Goal: Transaction & Acquisition: Purchase product/service

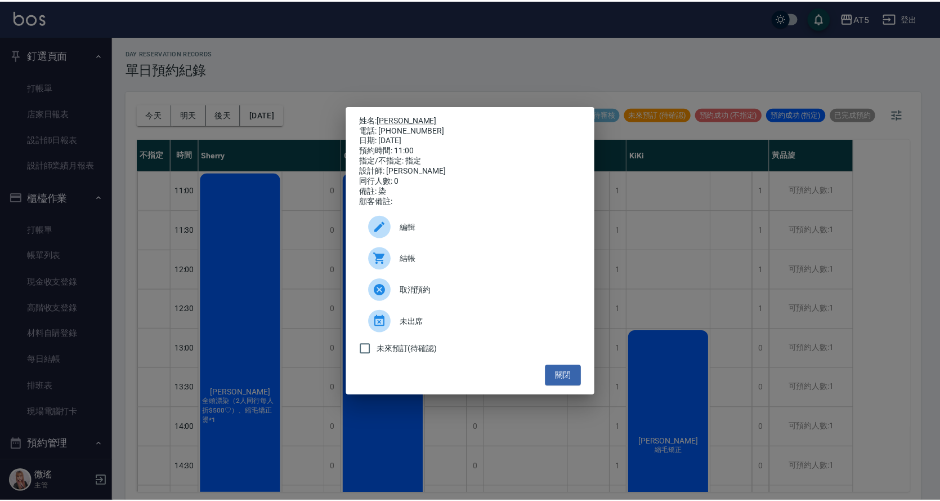
scroll to position [169, 0]
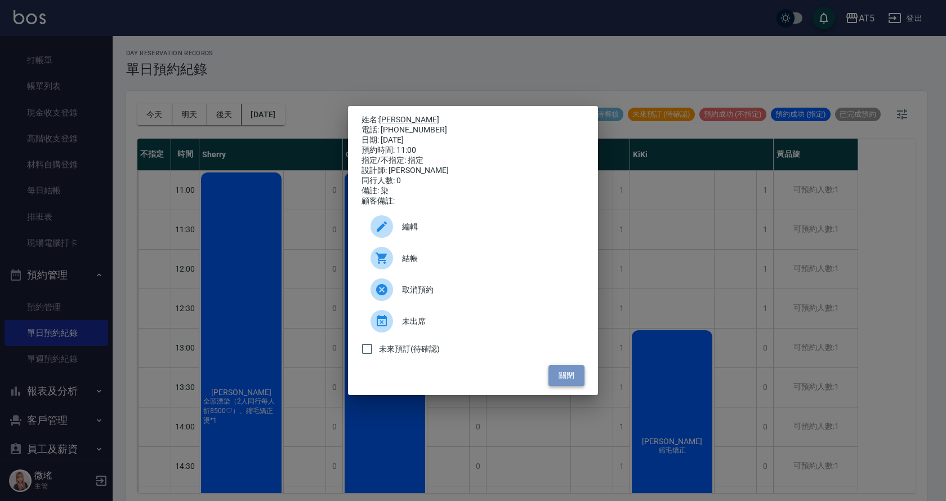
click at [566, 375] on button "關閉" at bounding box center [566, 375] width 36 height 21
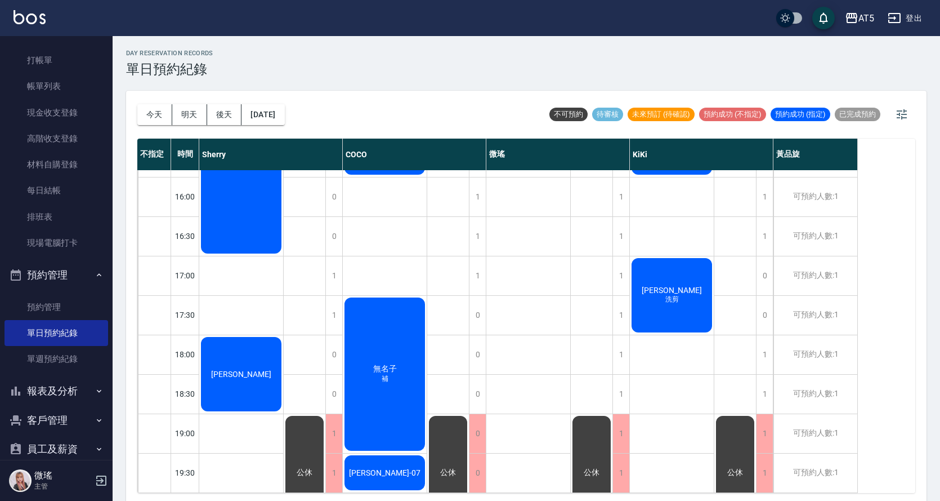
scroll to position [396, 0]
click at [196, 111] on button "明天" at bounding box center [189, 114] width 35 height 21
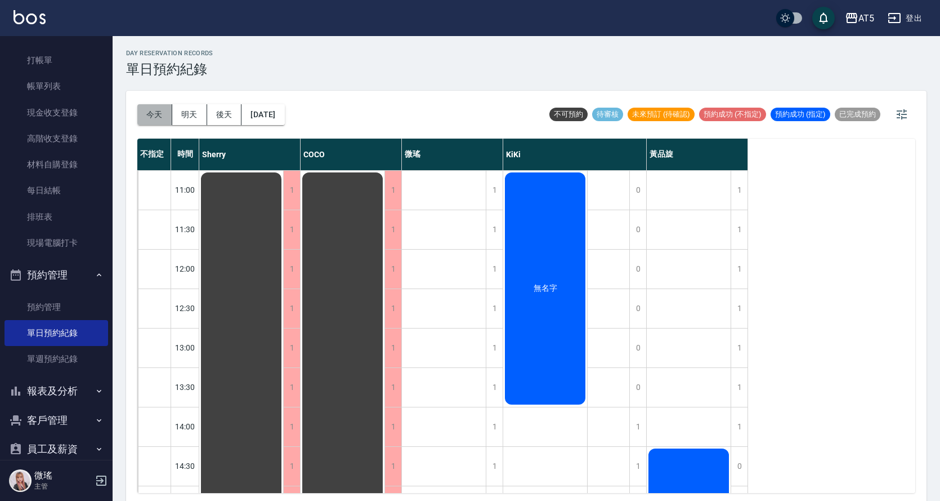
click at [151, 111] on button "今天" at bounding box center [154, 114] width 35 height 21
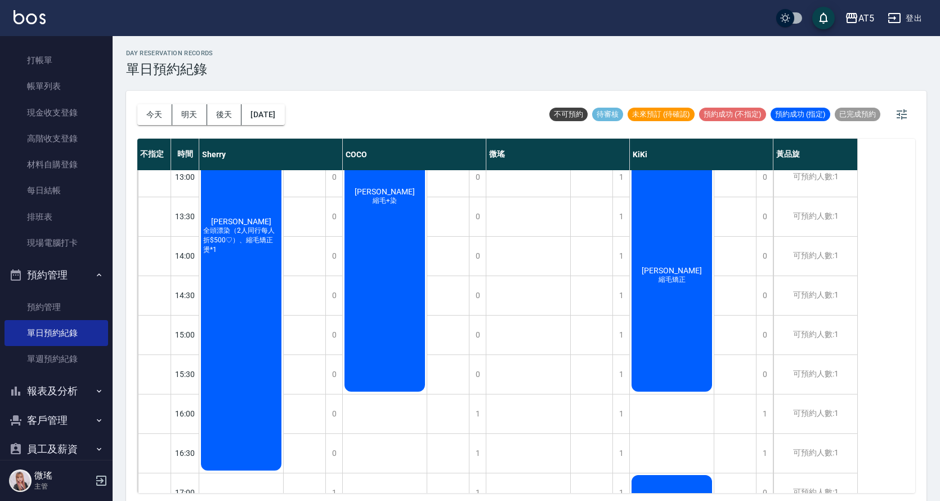
scroll to position [58, 0]
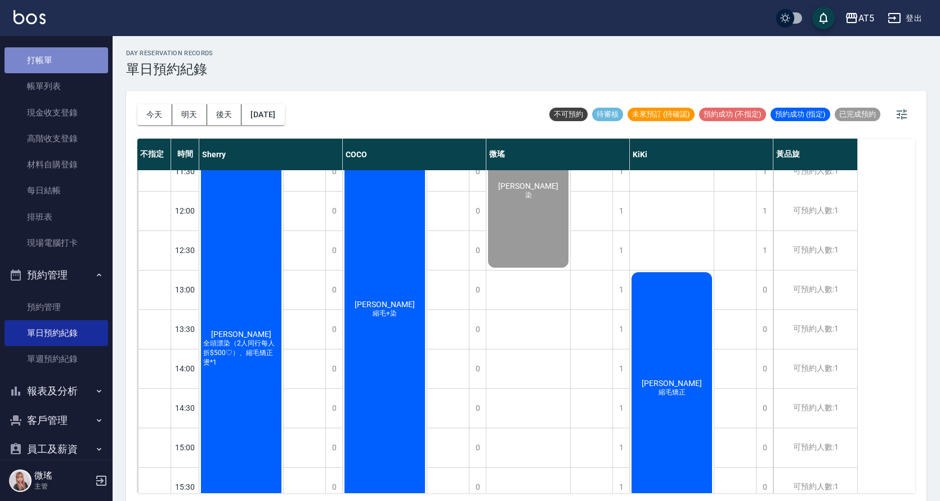
click at [65, 61] on link "打帳單" at bounding box center [57, 60] width 104 height 26
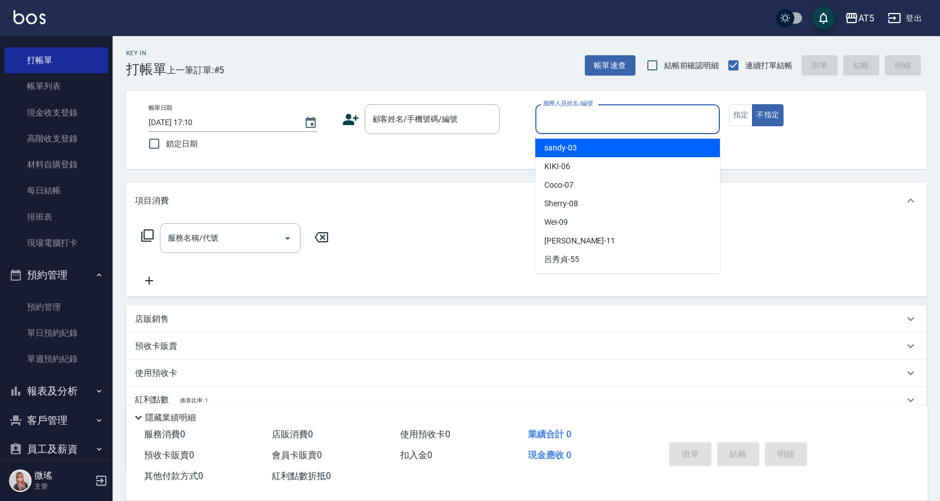
drag, startPoint x: 567, startPoint y: 117, endPoint x: 577, endPoint y: 144, distance: 29.2
click at [567, 120] on input "服務人員姓名/編號" at bounding box center [628, 119] width 175 height 20
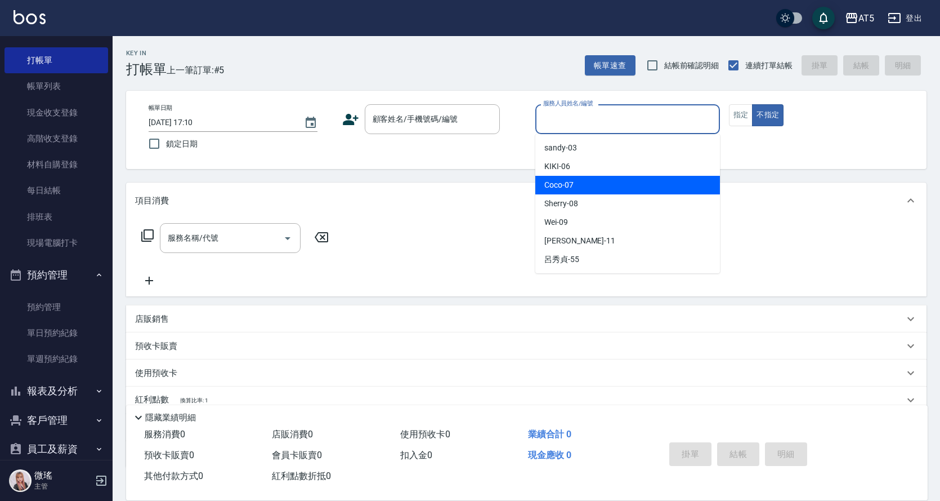
click at [590, 180] on div "Coco -07" at bounding box center [627, 185] width 185 height 19
type input "Coco-07"
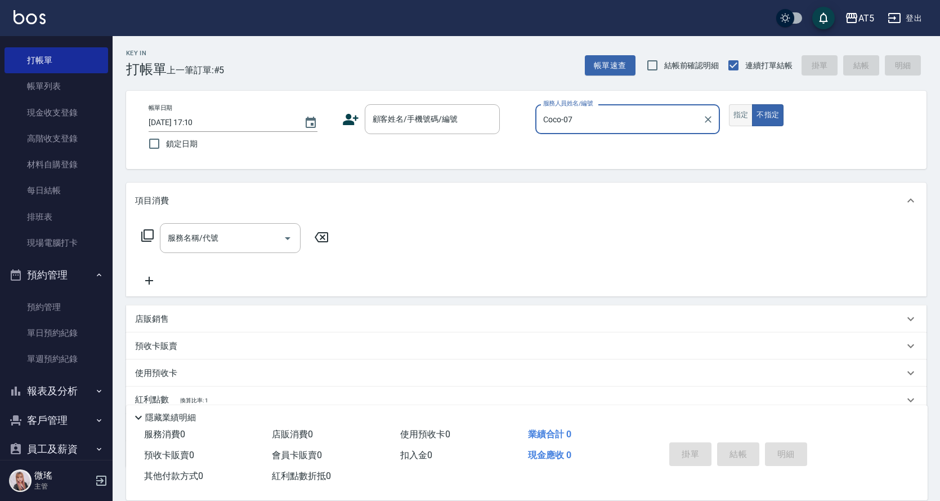
click at [739, 119] on button "指定" at bounding box center [741, 115] width 24 height 22
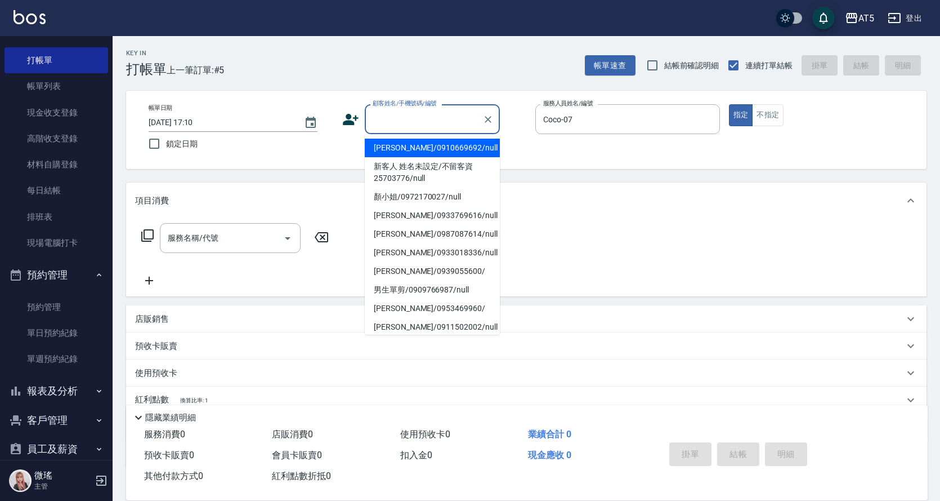
click at [432, 114] on input "顧客姓名/手機號碼/編號" at bounding box center [424, 119] width 108 height 20
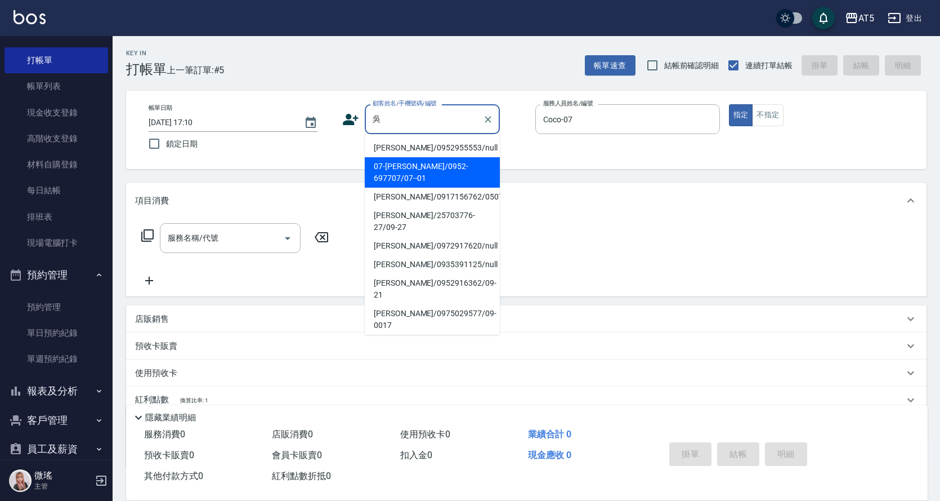
click at [414, 166] on li "07-[PERSON_NAME]/0952-697707/07--01" at bounding box center [432, 172] width 135 height 30
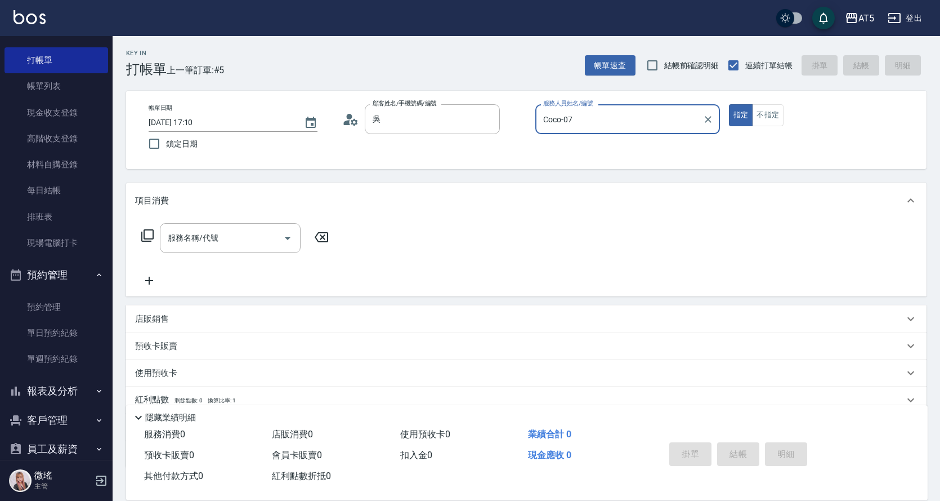
type input "07-[PERSON_NAME]/0952-697707/07--01"
click at [189, 248] on input "服務名稱/代號" at bounding box center [222, 238] width 114 height 20
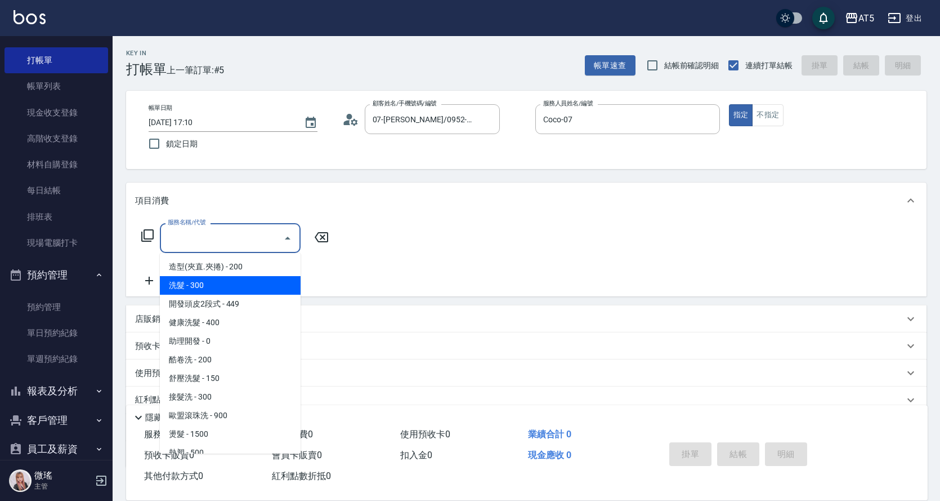
click at [202, 293] on span "洗髮 - 300" at bounding box center [230, 285] width 141 height 19
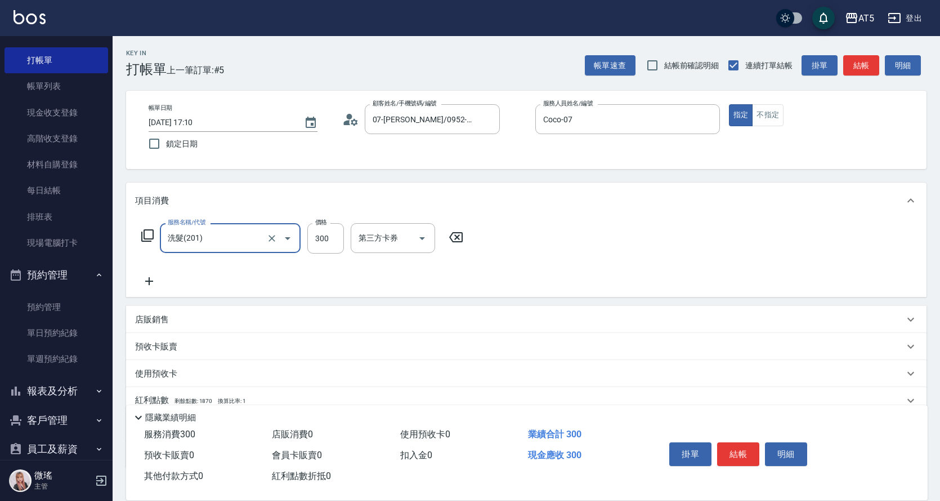
type input "洗髮(201)"
click at [321, 242] on input "300" at bounding box center [325, 238] width 37 height 30
type input "0"
type input "44"
type input "40"
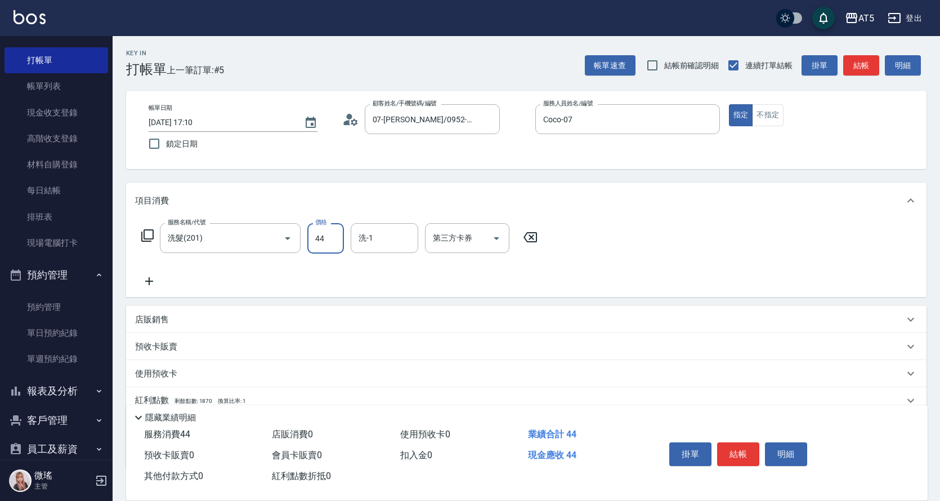
type input "440"
type input "0"
type input "400"
type input "40"
type input "400"
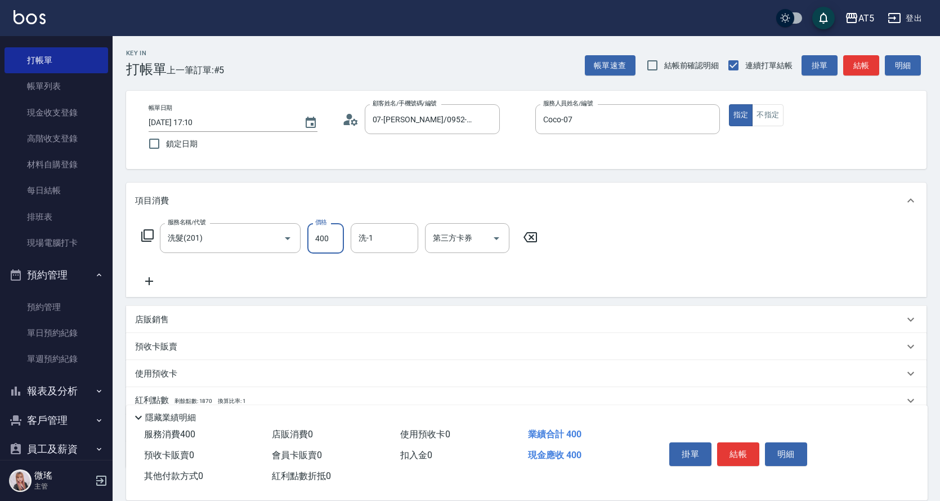
click at [159, 318] on p "店販銷售" at bounding box center [152, 320] width 34 height 12
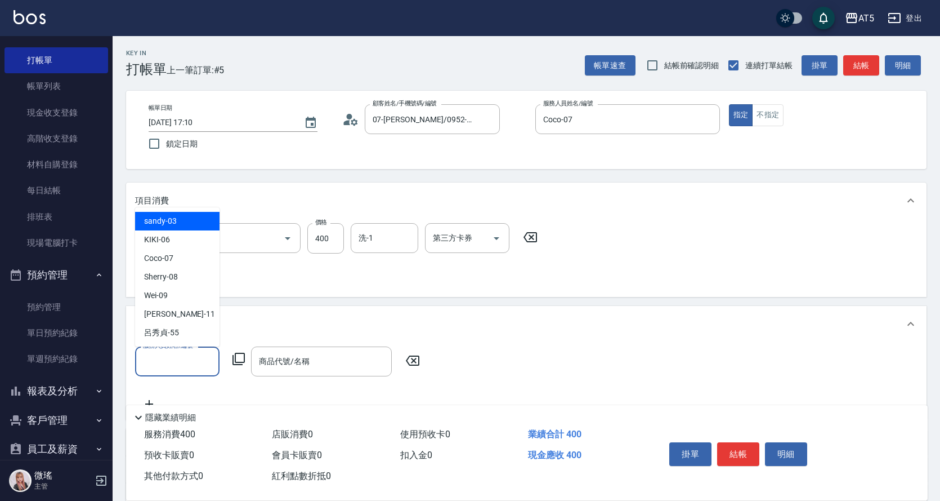
click at [190, 353] on input "服務人員姓名/編號" at bounding box center [177, 361] width 74 height 20
click at [171, 261] on span "Coco -07" at bounding box center [158, 258] width 29 height 12
type input "Coco-07"
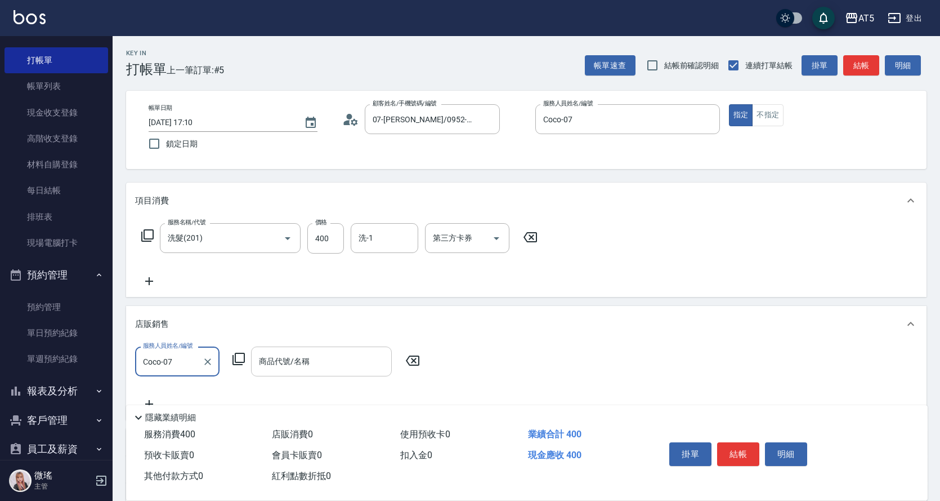
click at [279, 360] on div "商品代號/名稱 商品代號/名稱" at bounding box center [321, 361] width 141 height 30
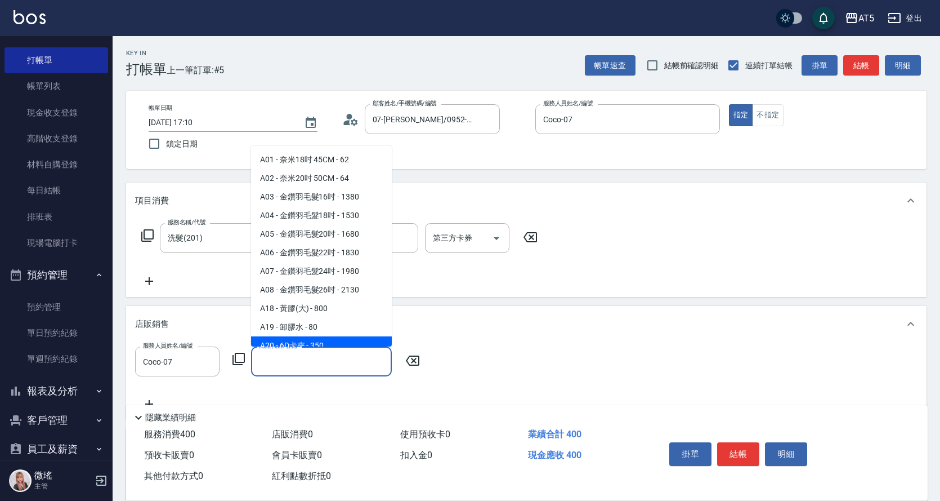
click at [311, 369] on input "商品代號/名稱" at bounding box center [321, 361] width 131 height 20
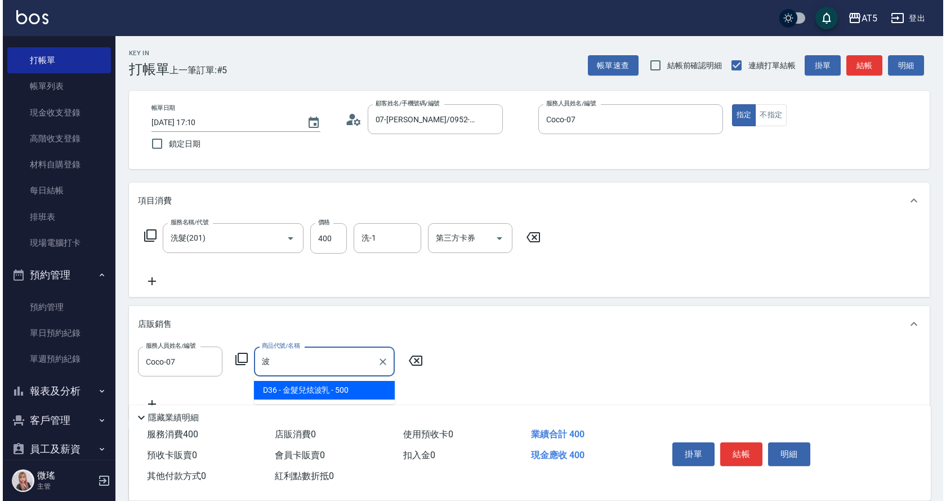
scroll to position [113, 0]
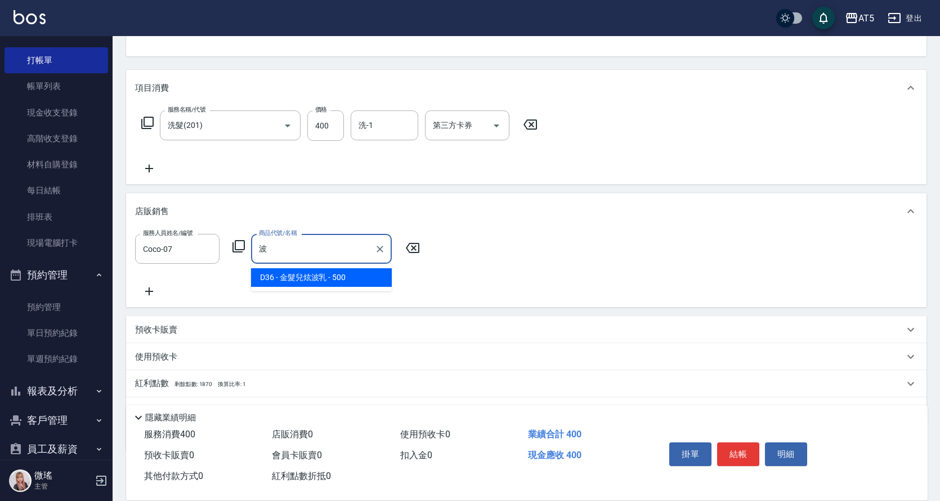
type input "波"
click at [244, 247] on icon at bounding box center [239, 246] width 12 height 12
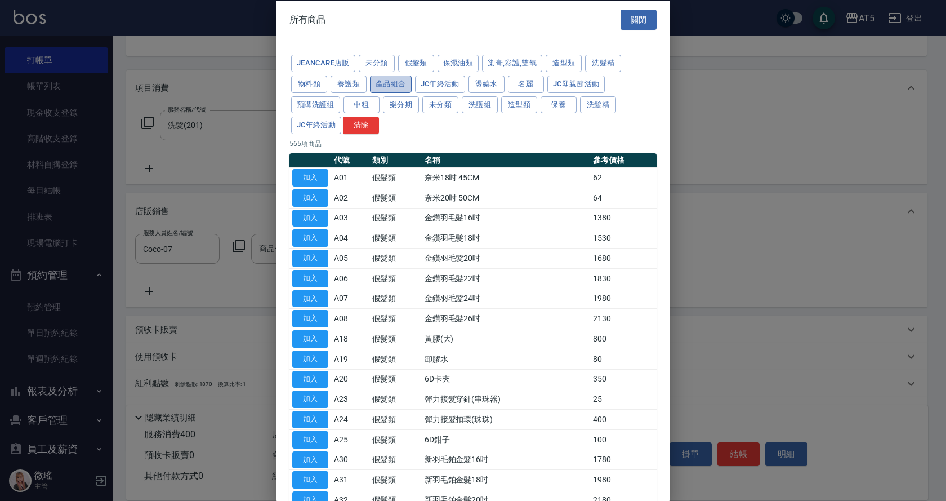
click at [389, 84] on button "產品組合" at bounding box center [391, 83] width 42 height 17
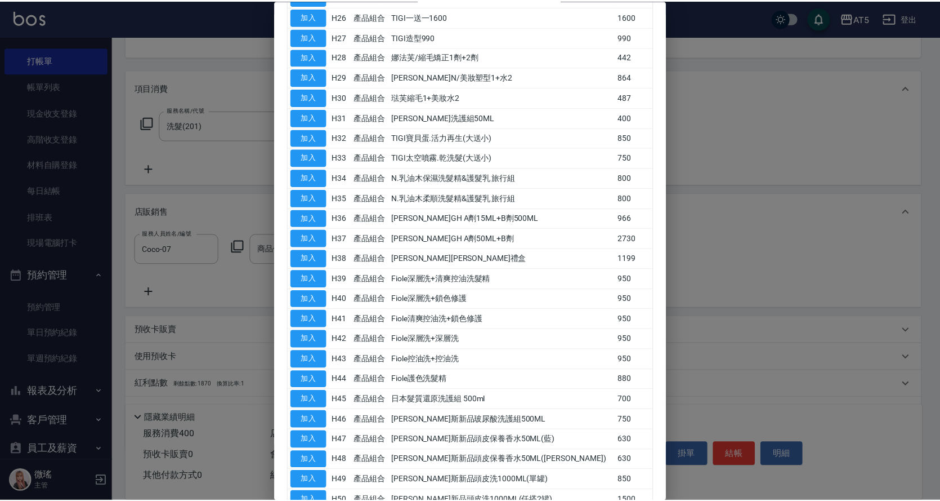
scroll to position [655, 0]
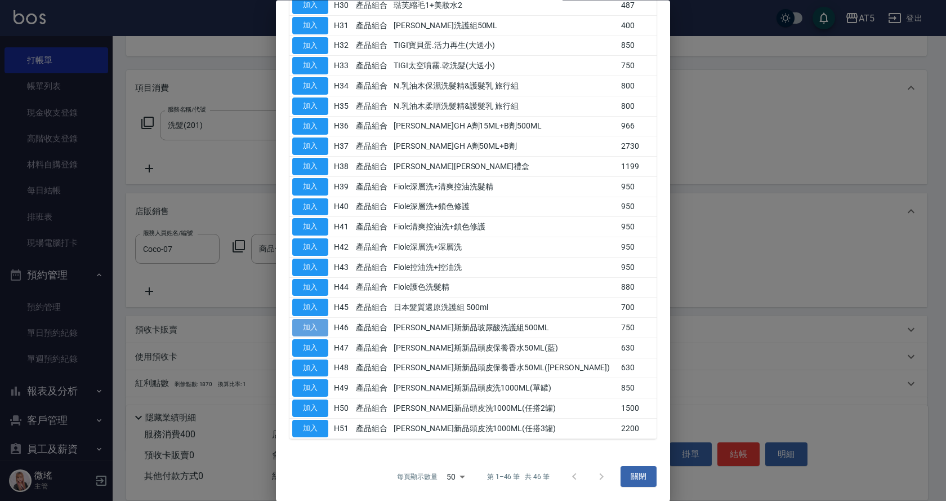
click at [315, 323] on button "加入" at bounding box center [310, 327] width 36 height 17
type input "[PERSON_NAME]斯新品玻尿酸洗護組500ML"
type input "110"
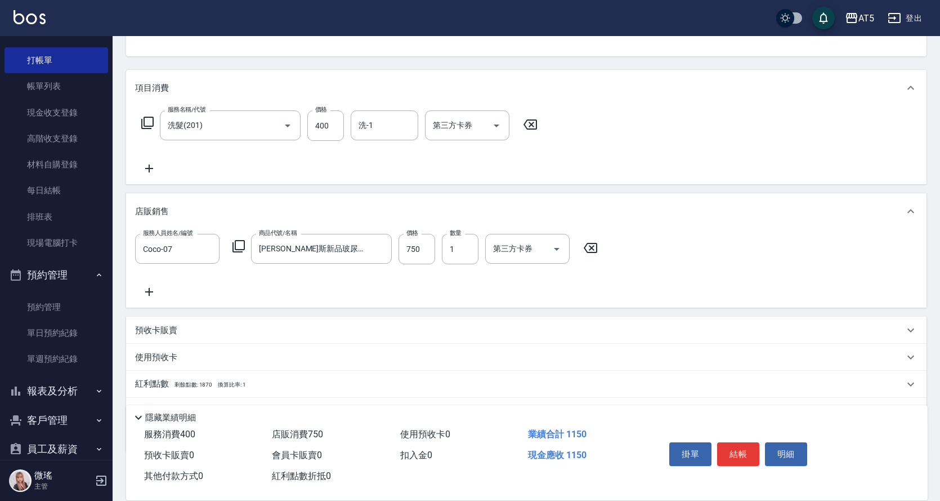
scroll to position [172, 0]
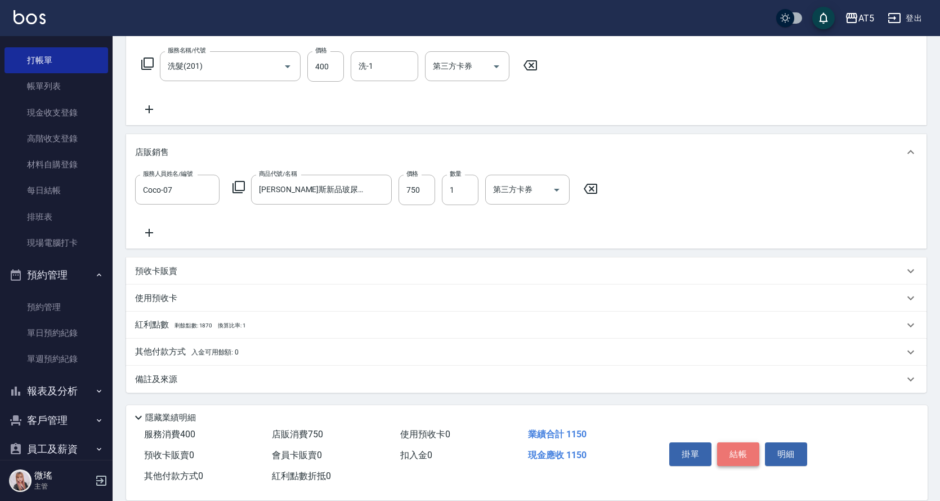
click at [740, 447] on button "結帳" at bounding box center [738, 454] width 42 height 24
type input "[DATE] 17:11"
type input "0"
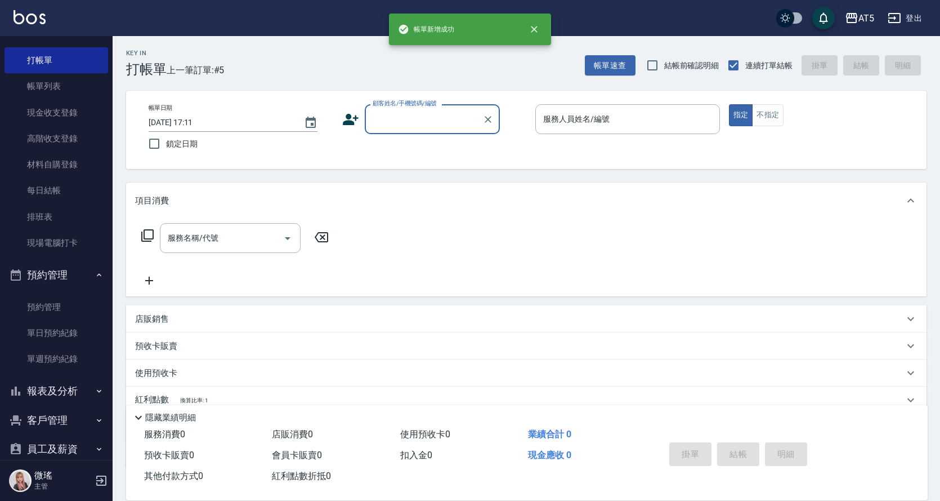
scroll to position [0, 0]
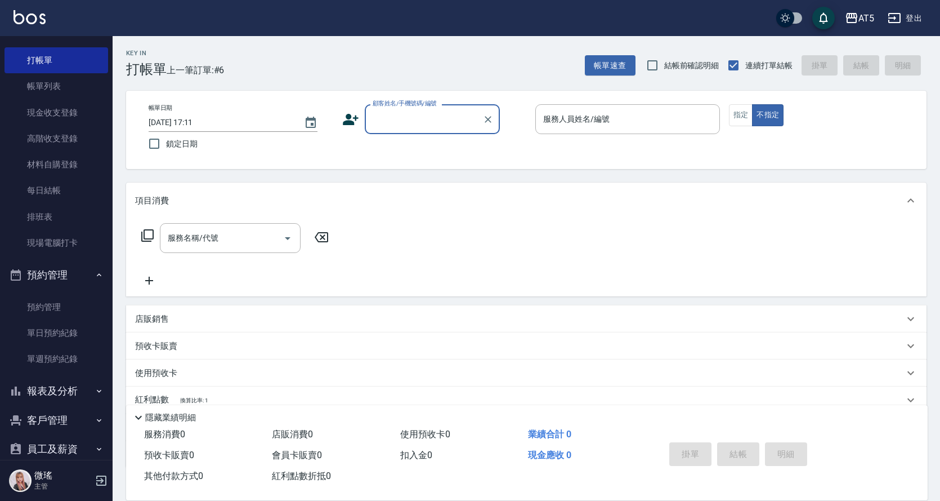
click at [265, 373] on div "使用預收卡" at bounding box center [519, 373] width 769 height 12
click at [265, 373] on div "使用預收卡" at bounding box center [526, 372] width 801 height 27
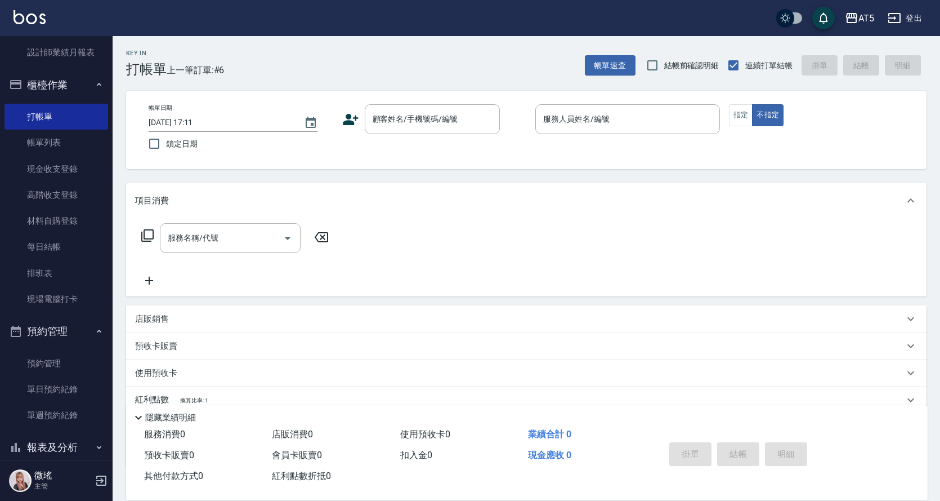
scroll to position [225, 0]
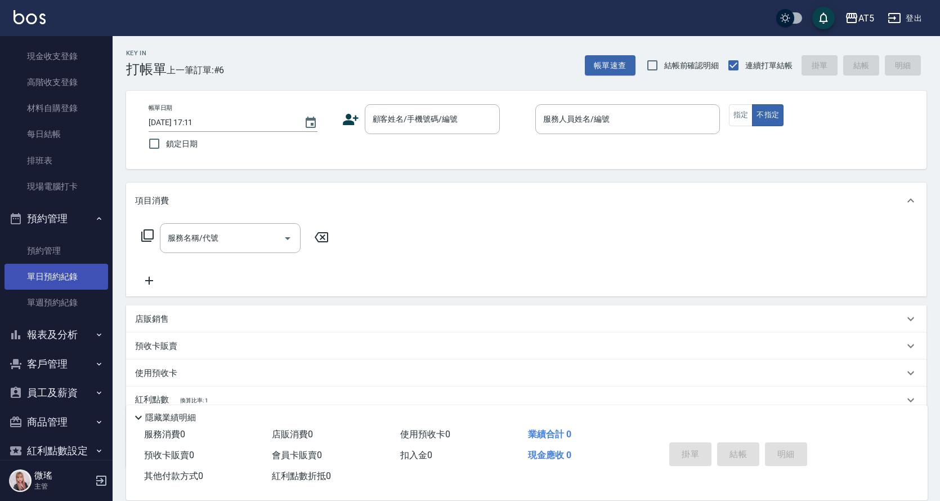
click at [64, 285] on link "單日預約紀錄" at bounding box center [57, 277] width 104 height 26
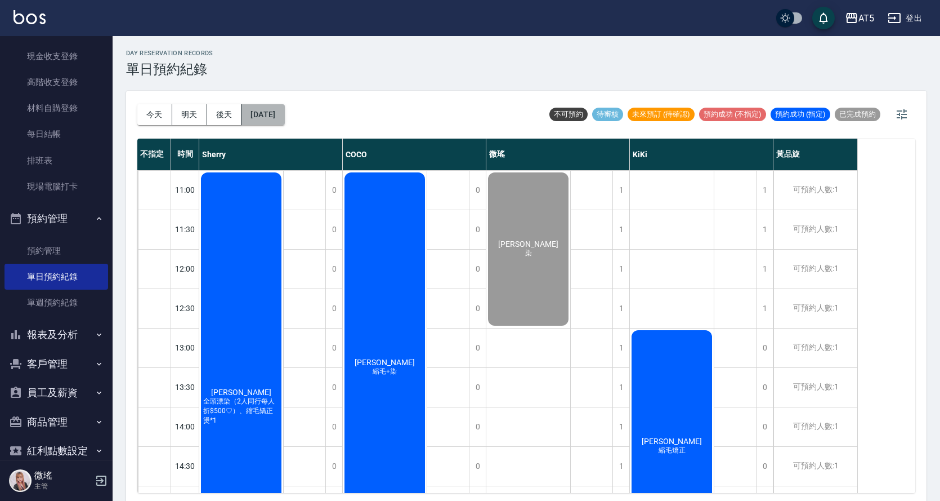
click at [284, 119] on button "[DATE]" at bounding box center [263, 114] width 43 height 21
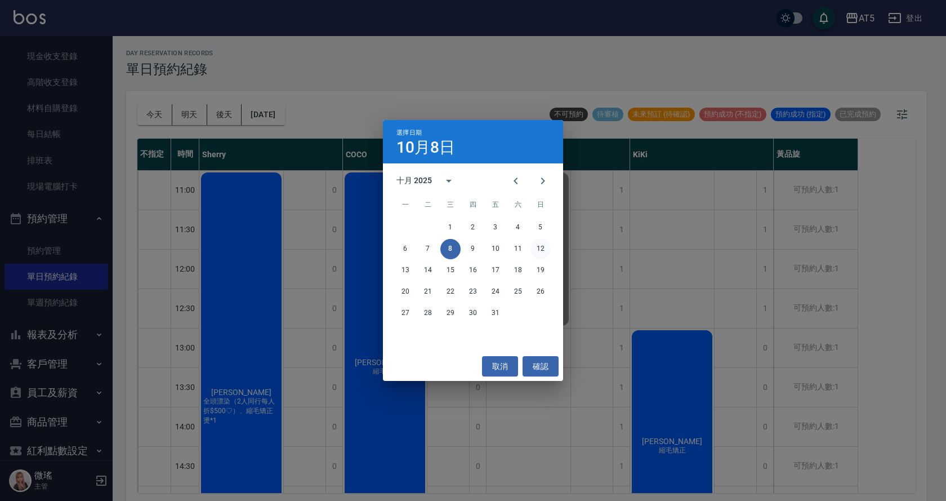
click at [547, 244] on button "12" at bounding box center [540, 249] width 20 height 20
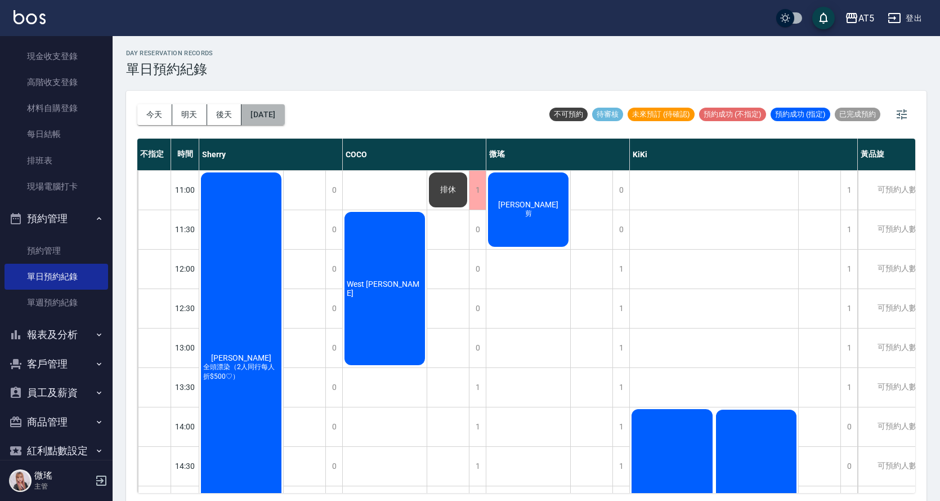
click at [271, 114] on button "[DATE]" at bounding box center [263, 114] width 43 height 21
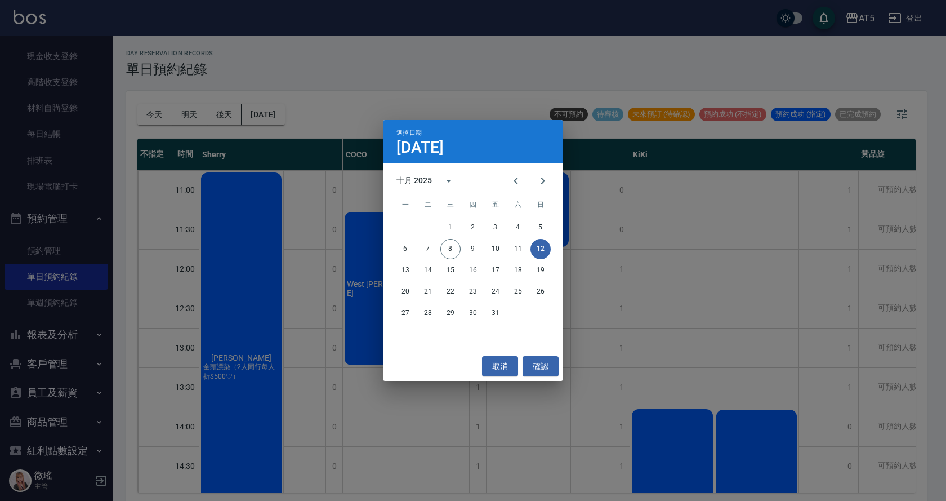
click at [416, 270] on div "13 14 15 16 17 18 19" at bounding box center [473, 270] width 180 height 20
click at [410, 272] on button "13" at bounding box center [405, 270] width 20 height 20
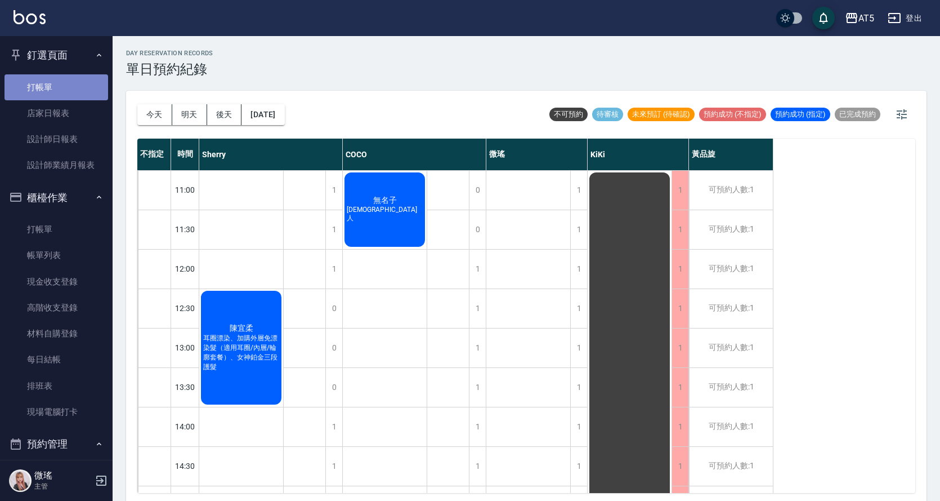
click at [61, 89] on link "打帳單" at bounding box center [57, 87] width 104 height 26
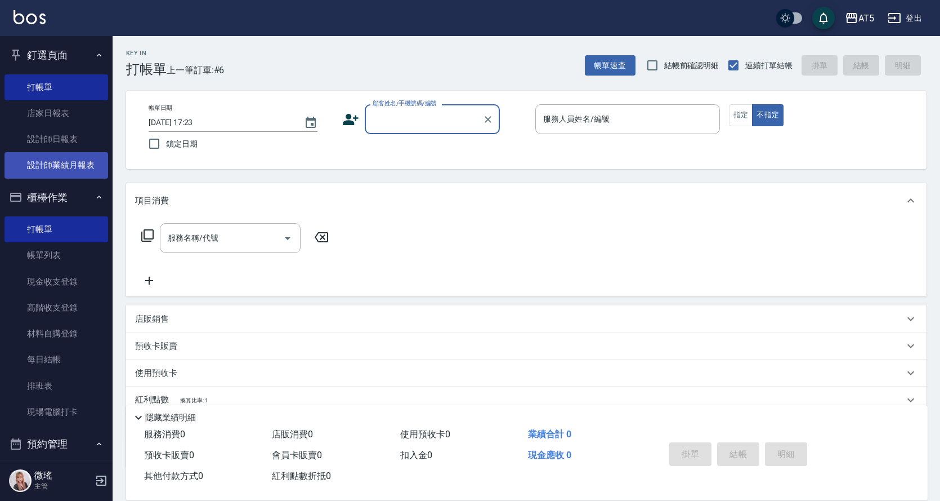
scroll to position [169, 0]
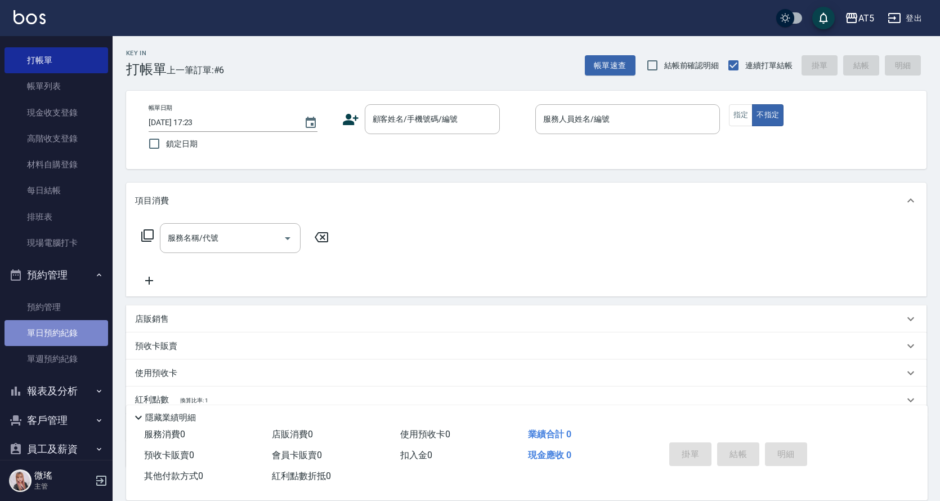
click at [68, 337] on link "單日預約紀錄" at bounding box center [57, 333] width 104 height 26
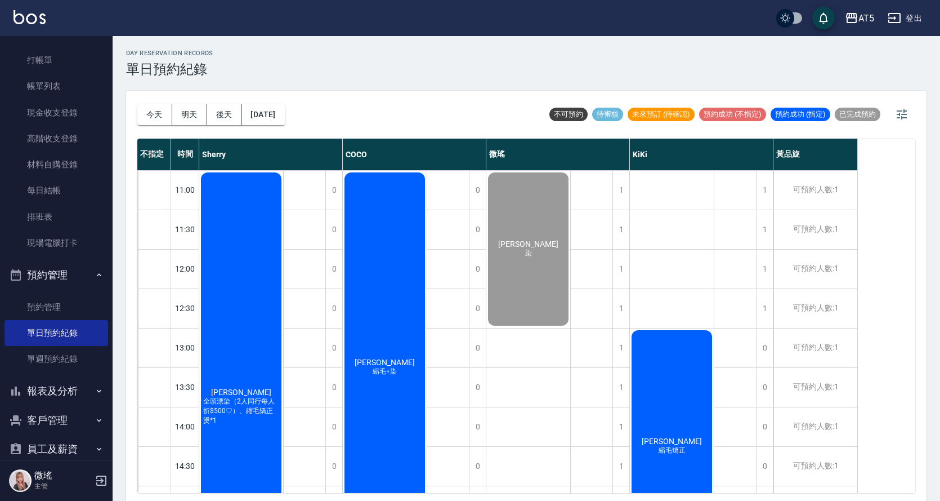
click at [220, 293] on div "[PERSON_NAME] 全頭漂染（2人同行每人折$500♡）、縮毛矯正燙*1" at bounding box center [241, 407] width 84 height 472
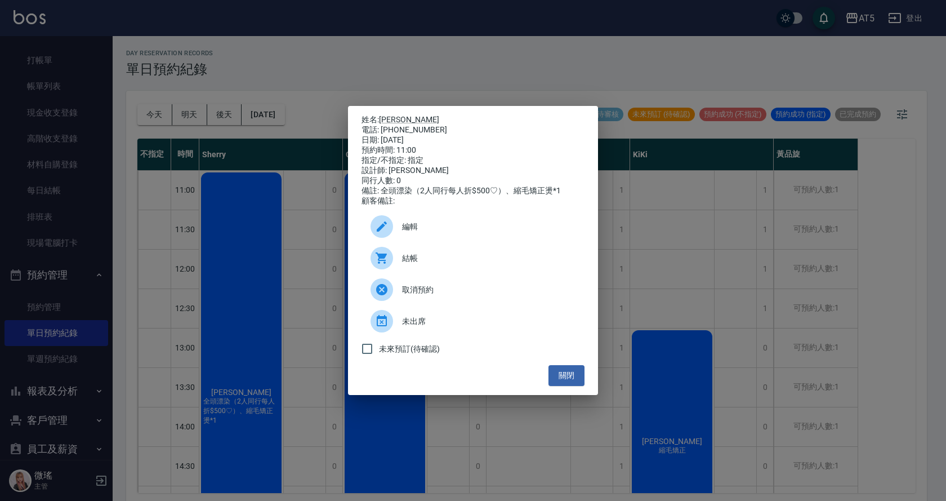
click at [399, 266] on div at bounding box center [386, 258] width 32 height 23
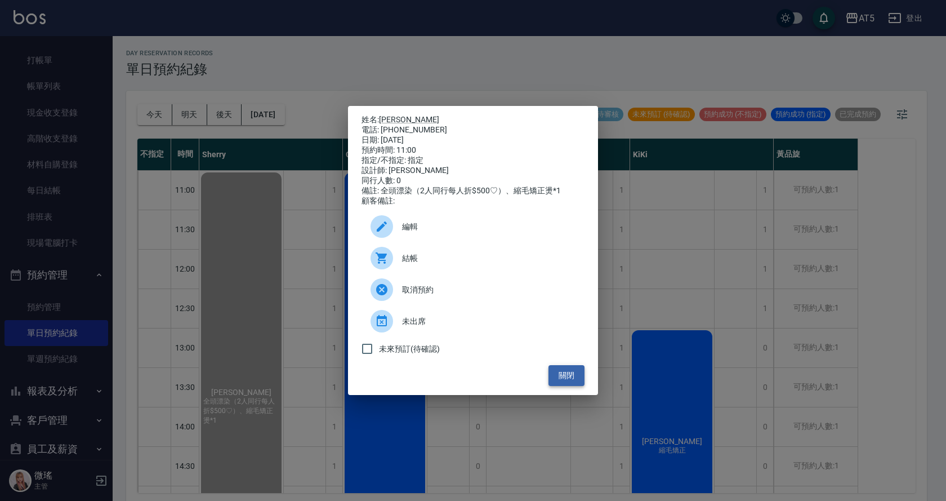
click at [570, 377] on button "關閉" at bounding box center [566, 375] width 36 height 21
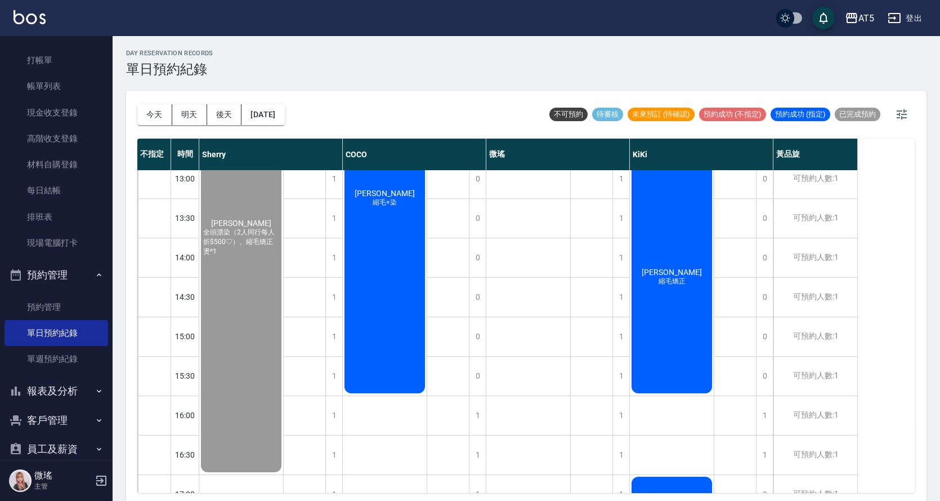
scroll to position [338, 0]
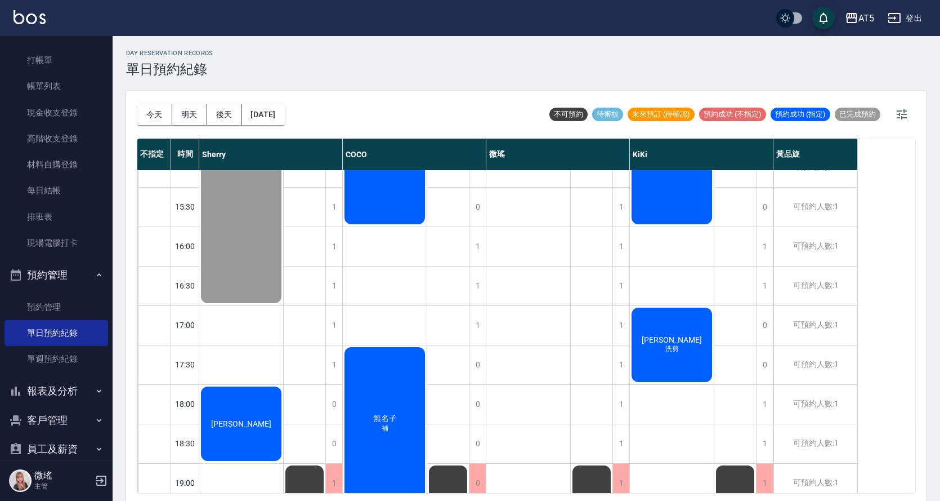
click at [681, 352] on span "洗剪" at bounding box center [672, 349] width 18 height 10
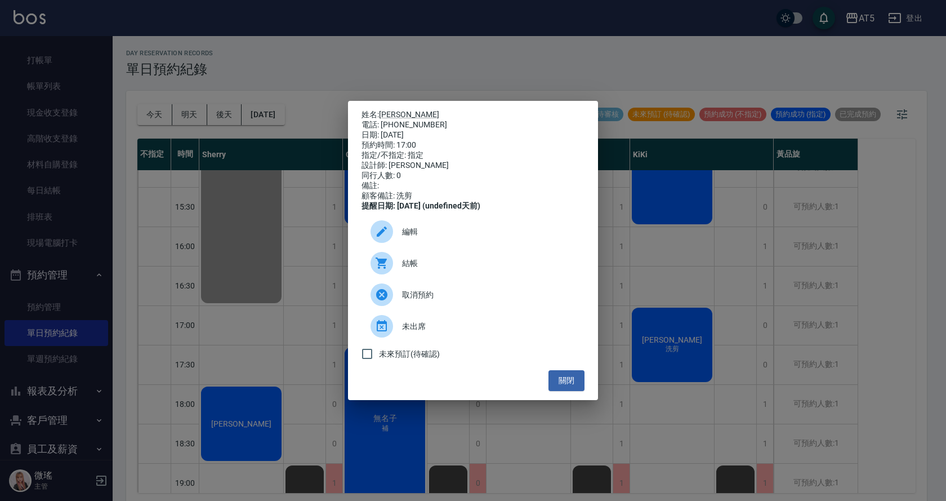
click at [468, 269] on span "結帳" at bounding box center [488, 263] width 173 height 12
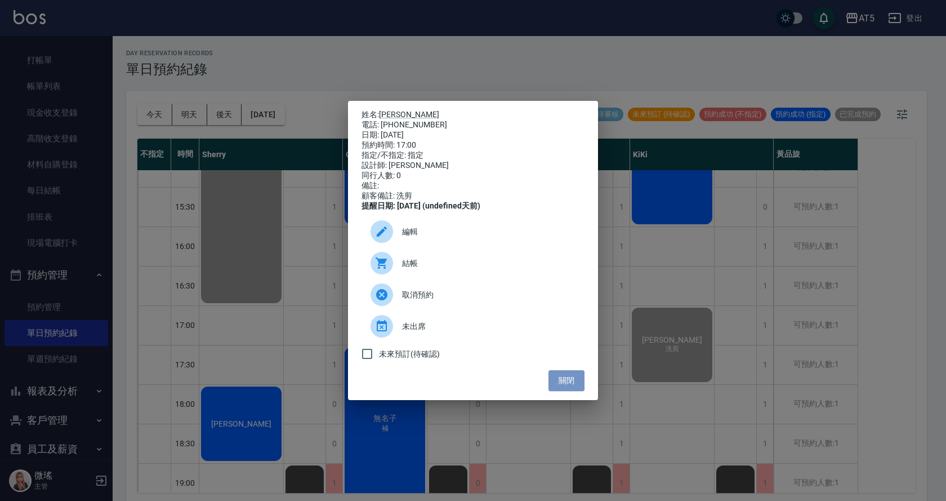
drag, startPoint x: 560, startPoint y: 387, endPoint x: 585, endPoint y: 354, distance: 41.4
click at [561, 382] on button "關閉" at bounding box center [566, 380] width 36 height 21
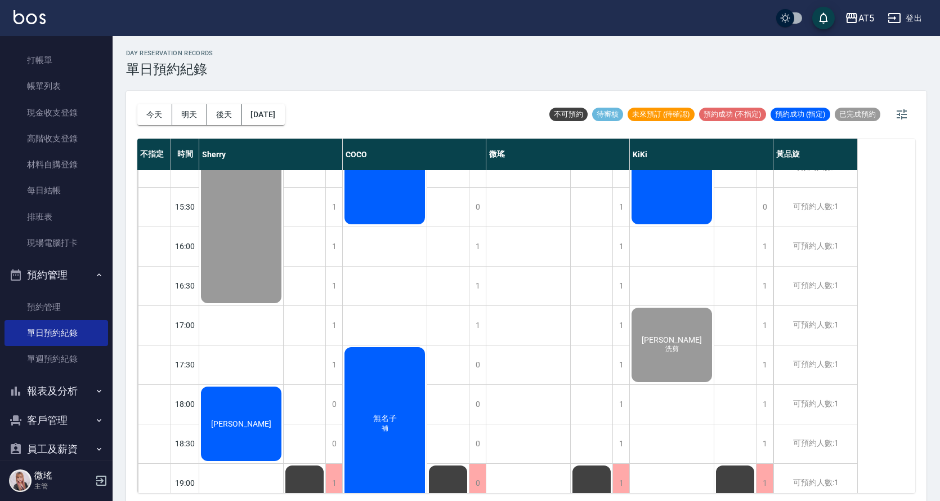
click at [673, 190] on div "[PERSON_NAME] 縮毛矯正" at bounding box center [672, 107] width 84 height 235
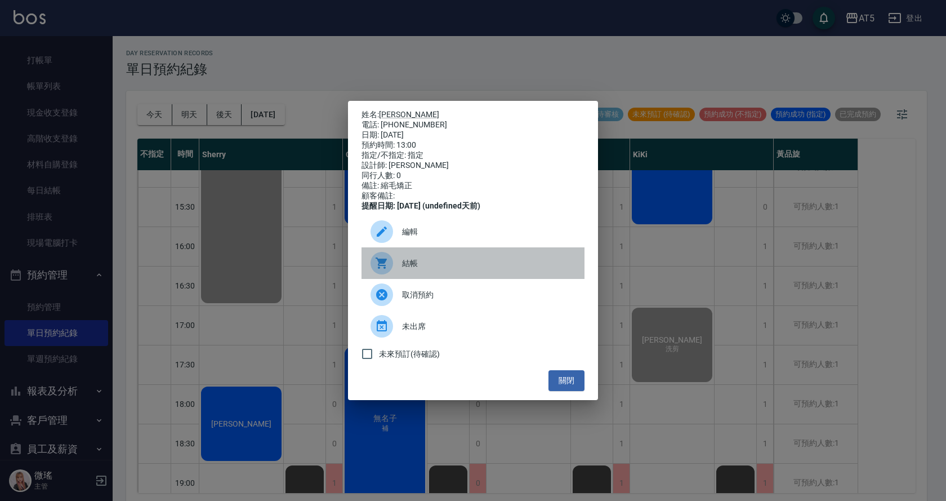
click at [473, 255] on div "結帳" at bounding box center [472, 263] width 223 height 32
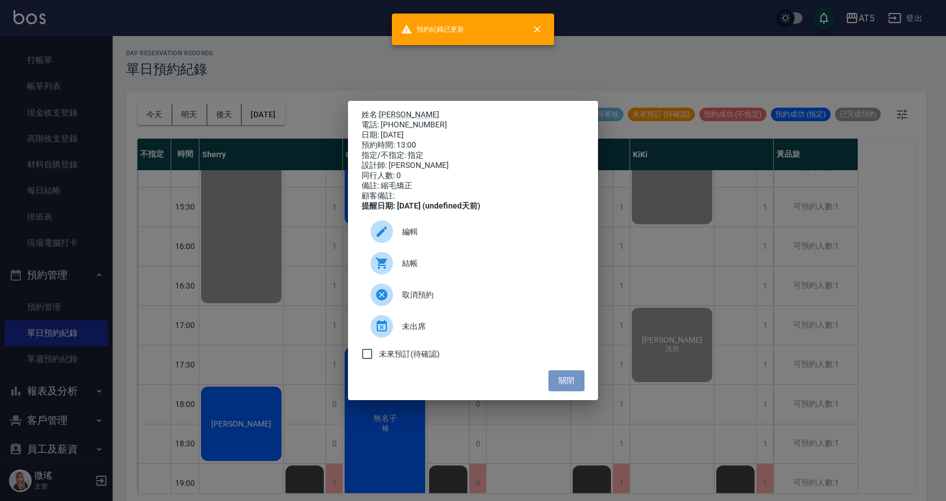
drag, startPoint x: 558, startPoint y: 387, endPoint x: 519, endPoint y: 325, distance: 73.4
click at [555, 382] on button "關閉" at bounding box center [566, 380] width 36 height 21
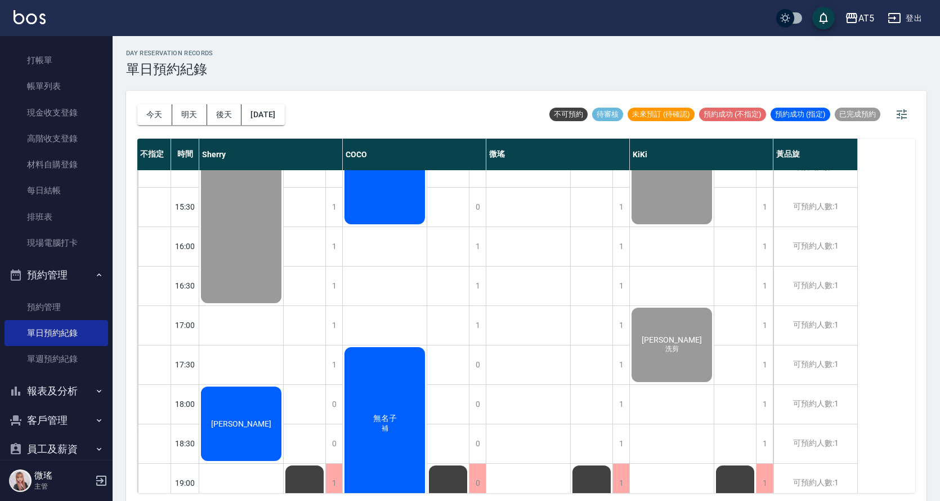
scroll to position [396, 0]
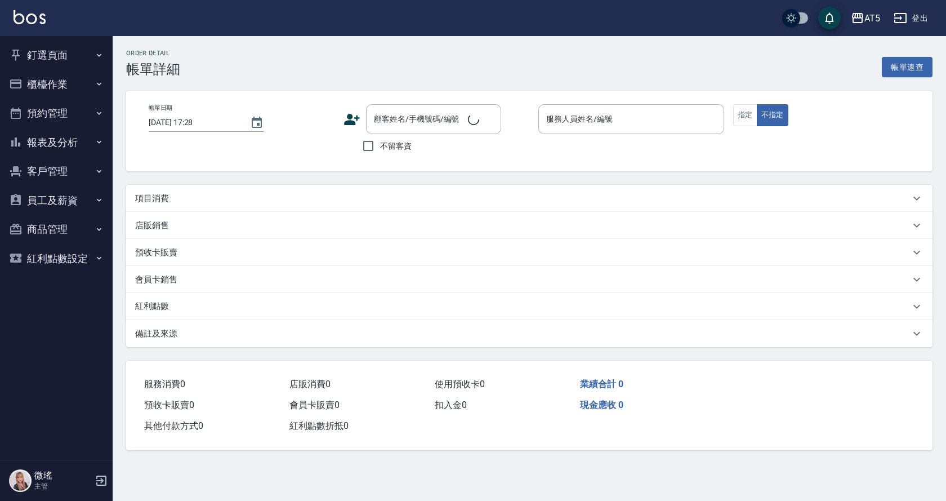
click at [282, 206] on div "項目消費" at bounding box center [529, 198] width 806 height 27
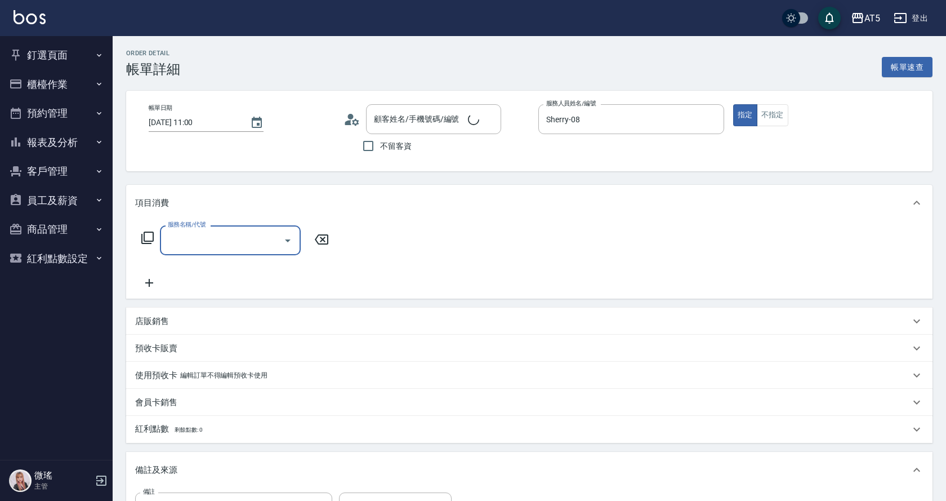
type input "2025/10/08 11:00"
type input "Sherry-08"
type input "全頭漂染（2人同行每人折$500♡）、縮毛矯正燙*1"
type input "周虹邑/0980981595/0980981595_AT34"
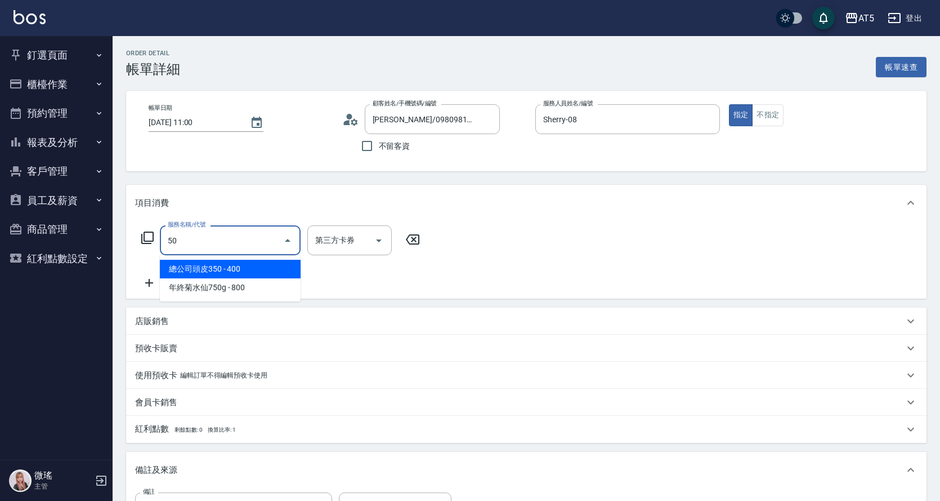
type input "501"
type input "100"
type input "染髮(501)"
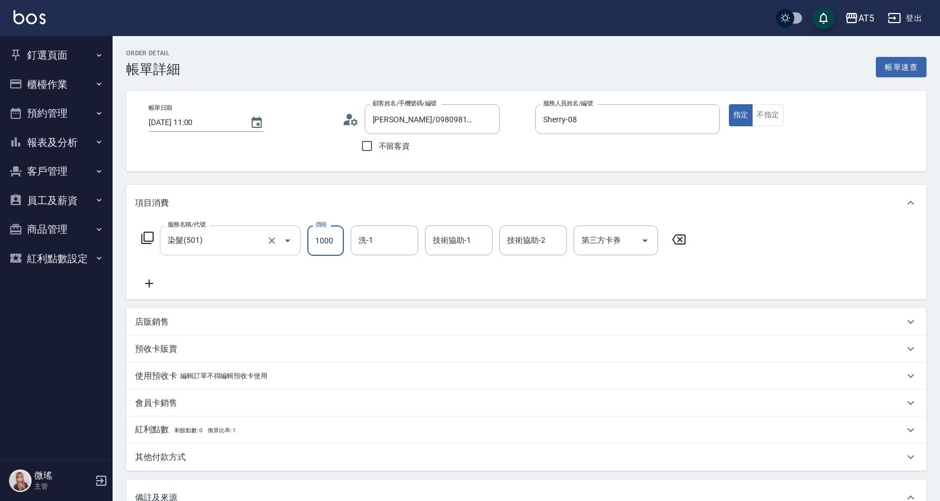
type input "0"
type input "19"
type input "10"
type input "1980"
type input "190"
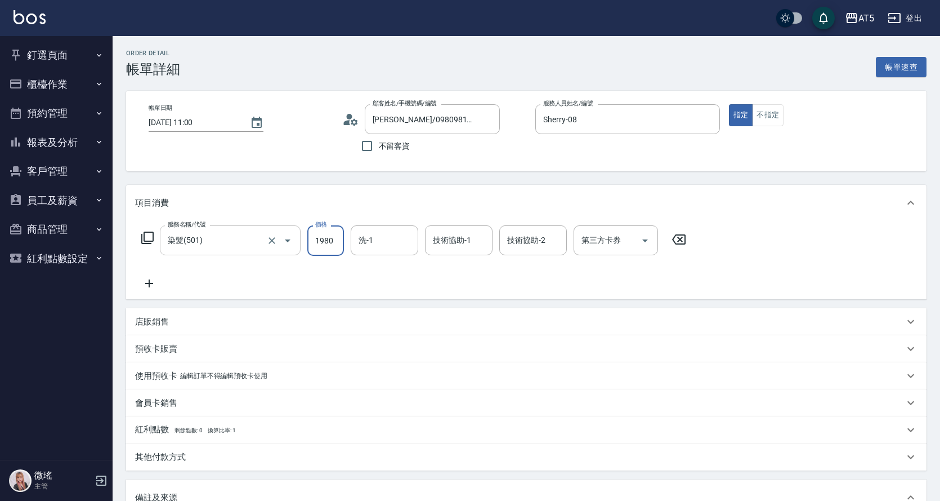
type input "1980"
type input "sandy-03"
type input "KIKI-06"
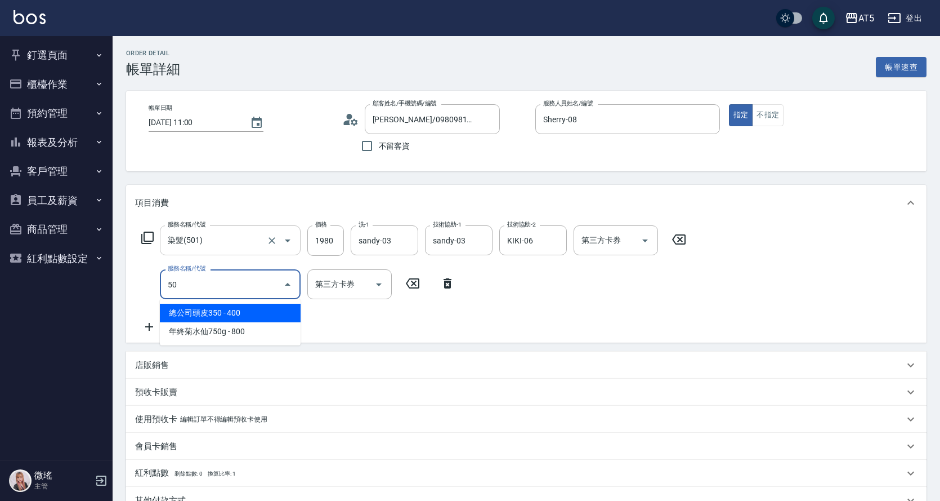
type input "501"
type input "290"
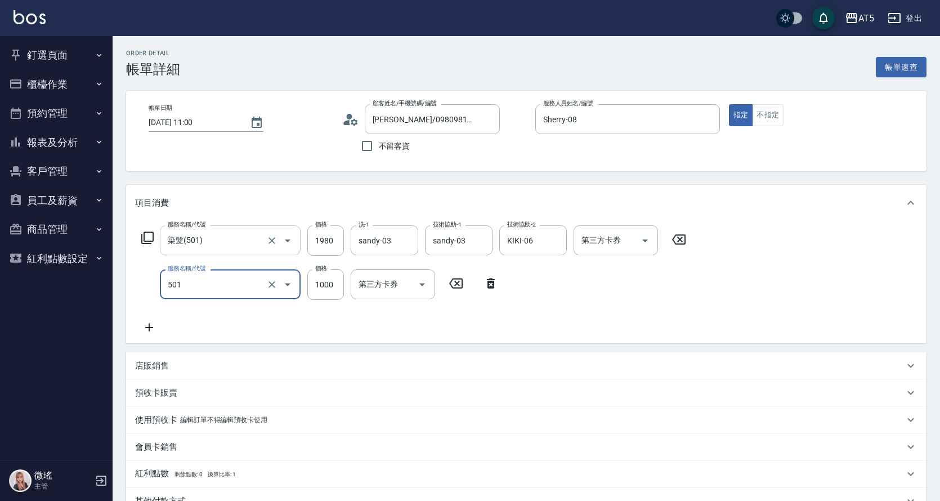
type input "染髮(501)"
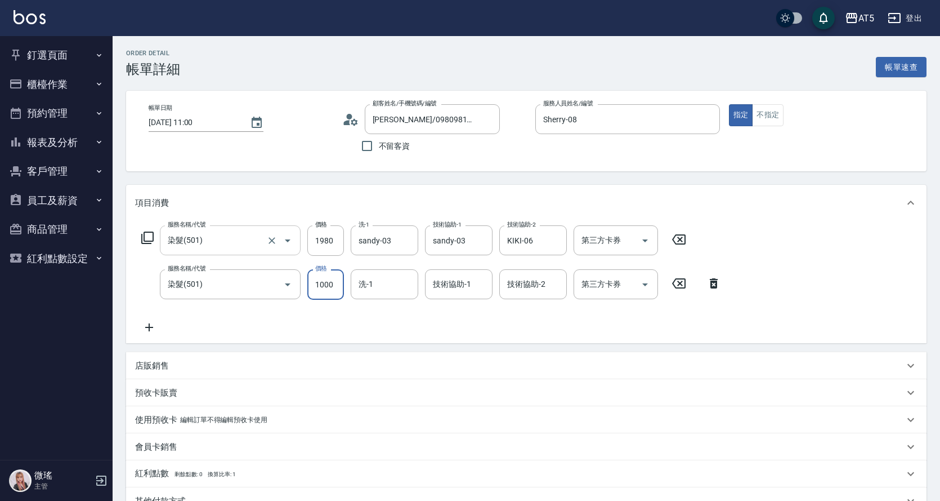
type input "190"
type input "198"
type input "210"
type input "1980"
type input "390"
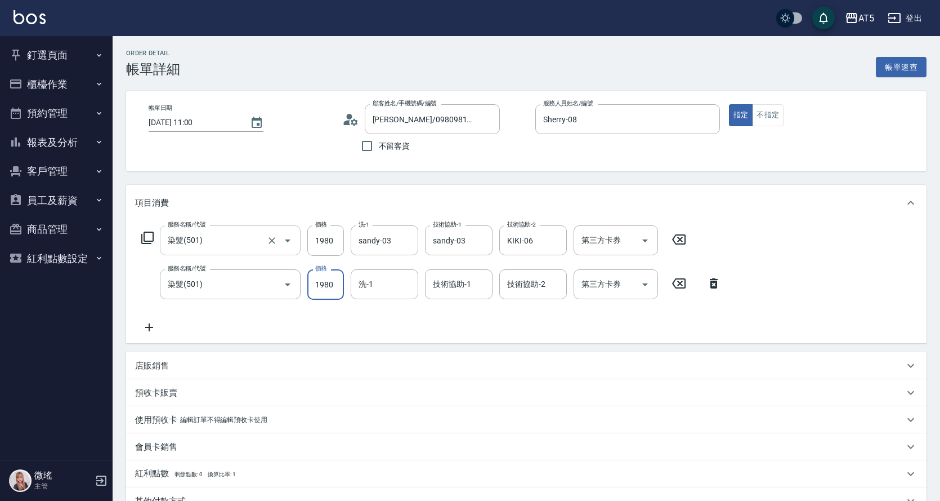
type input "1980"
type input "0"
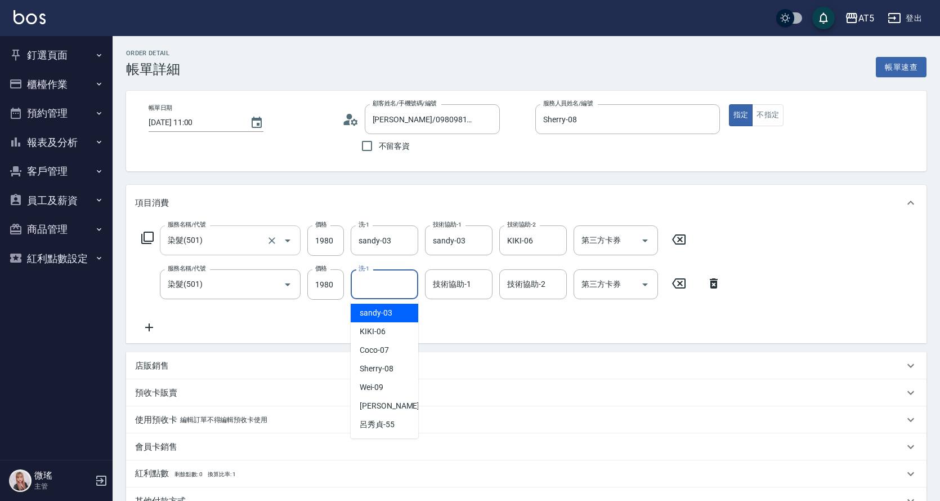
type input "sandy-03"
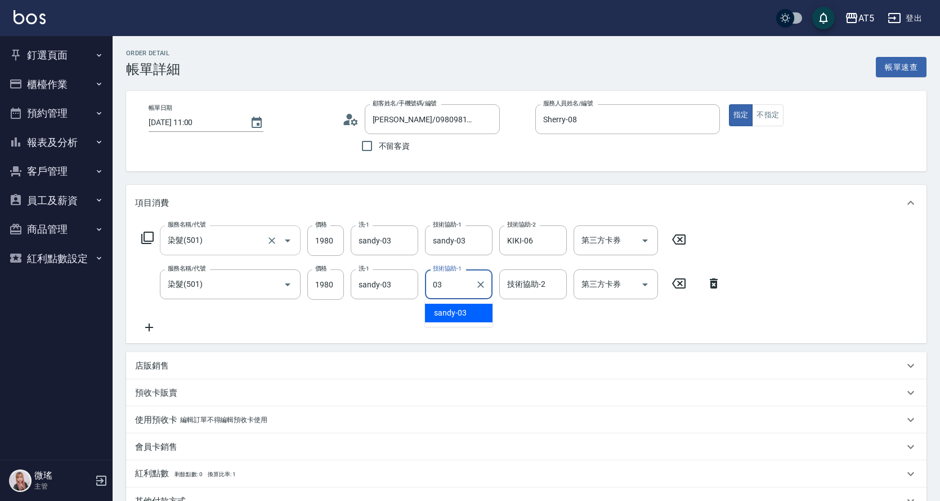
type input "sandy-03"
drag, startPoint x: 407, startPoint y: 282, endPoint x: 438, endPoint y: 297, distance: 35.3
click at [405, 282] on icon "Clear" at bounding box center [406, 284] width 11 height 11
click at [513, 288] on div "技術協助-2 技術協助-2" at bounding box center [533, 284] width 68 height 30
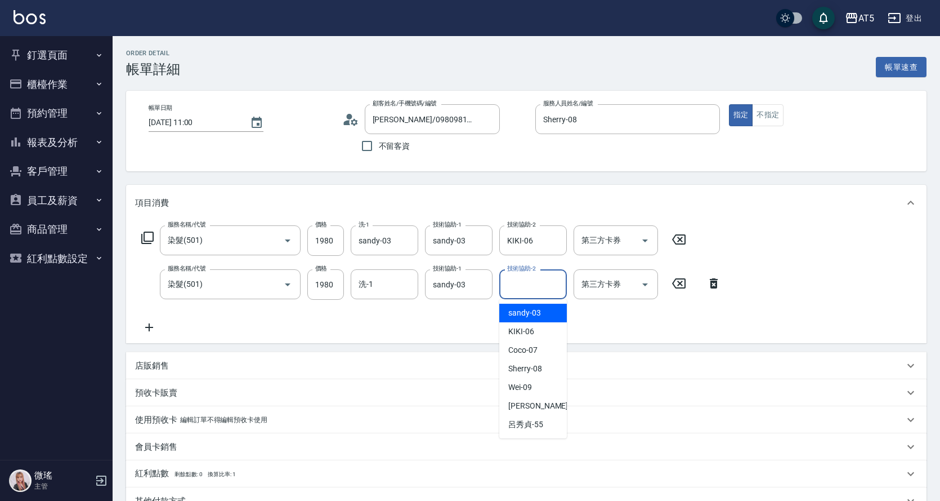
type input "sandy-03"
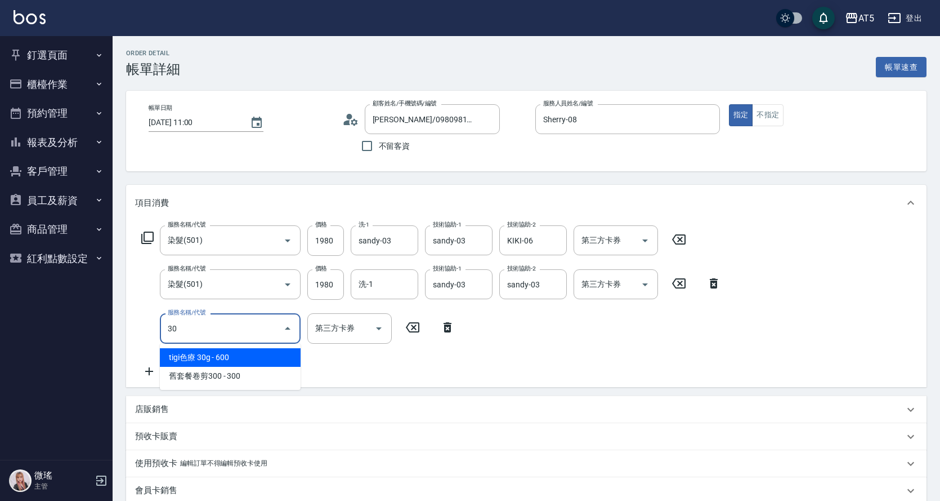
type input "303"
type input "490"
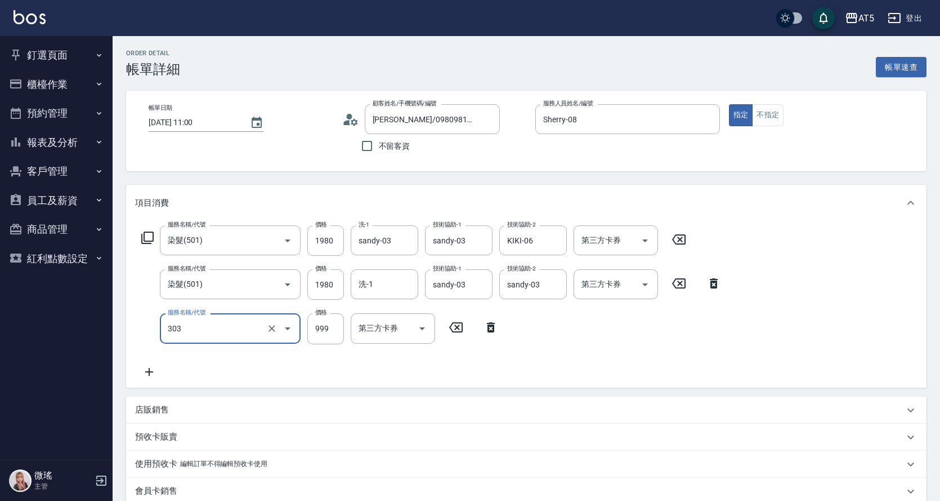
type input "局部燙(303)"
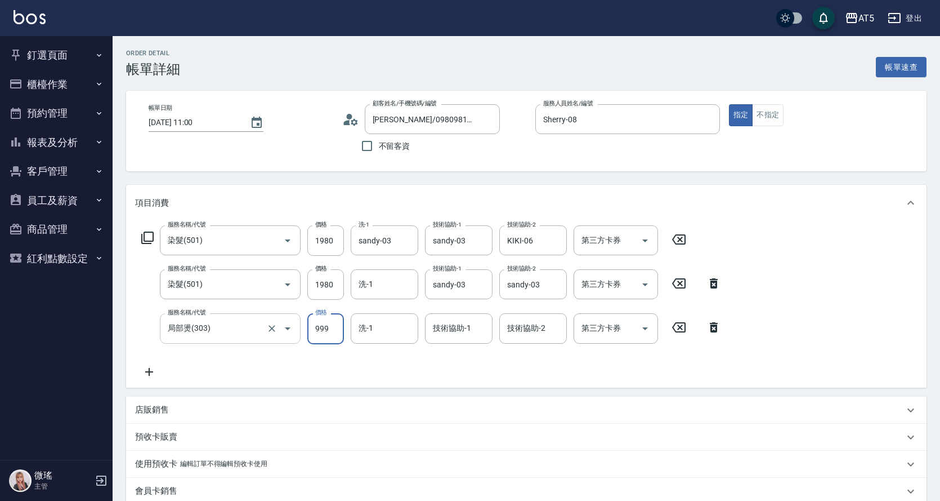
type input "1"
type input "390"
type input "189"
type input "410"
type input "1899"
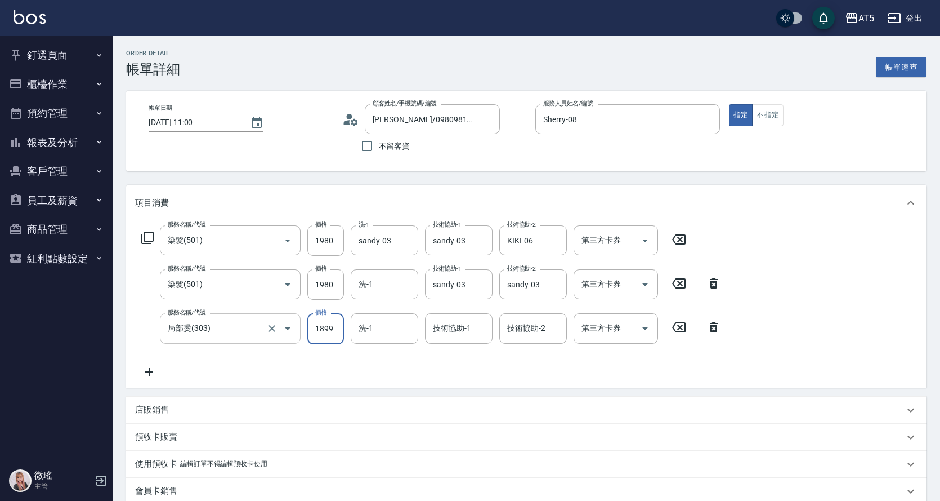
type input "580"
type input "1899"
type input "0"
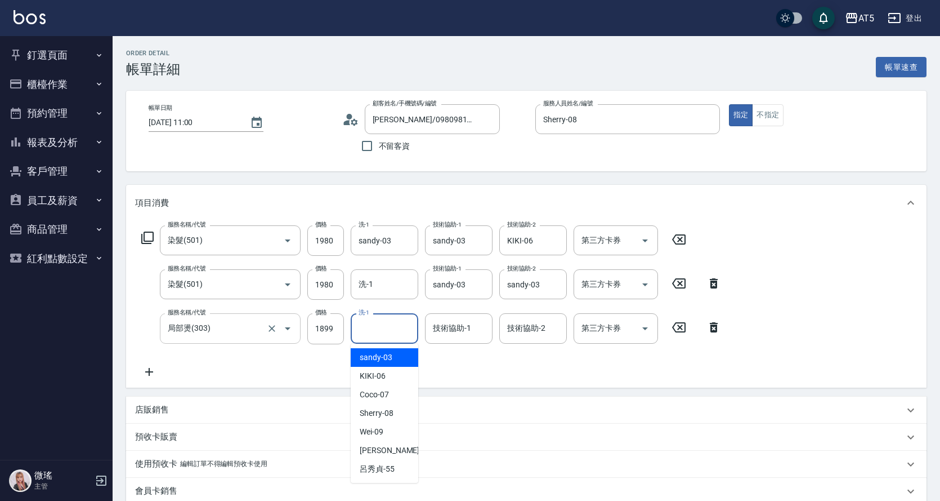
type input "sandy-03"
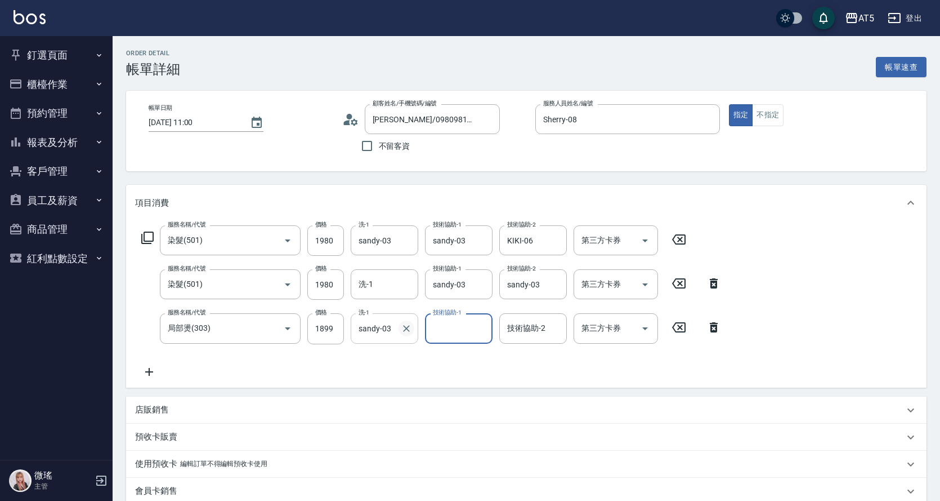
click at [408, 333] on icon "Clear" at bounding box center [406, 328] width 11 height 11
click at [440, 336] on input "技術協助-1" at bounding box center [458, 328] width 57 height 20
type input "Wei-09"
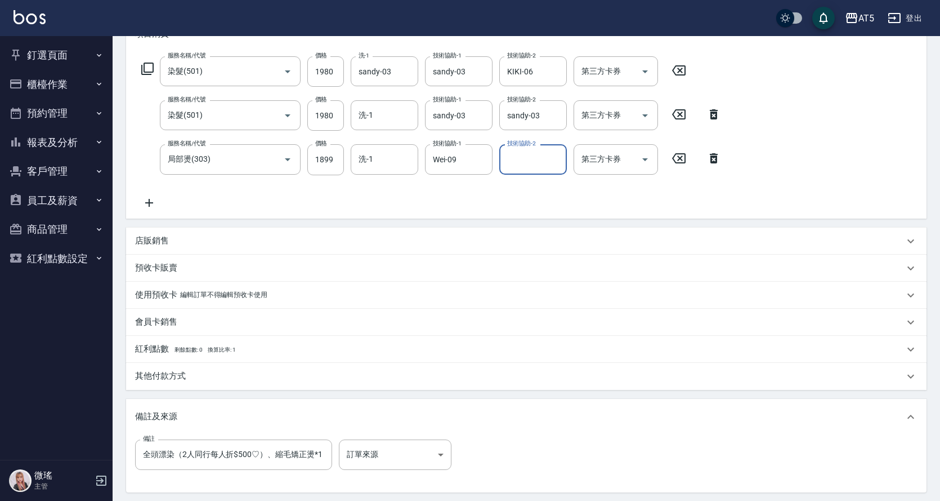
scroll to position [282, 0]
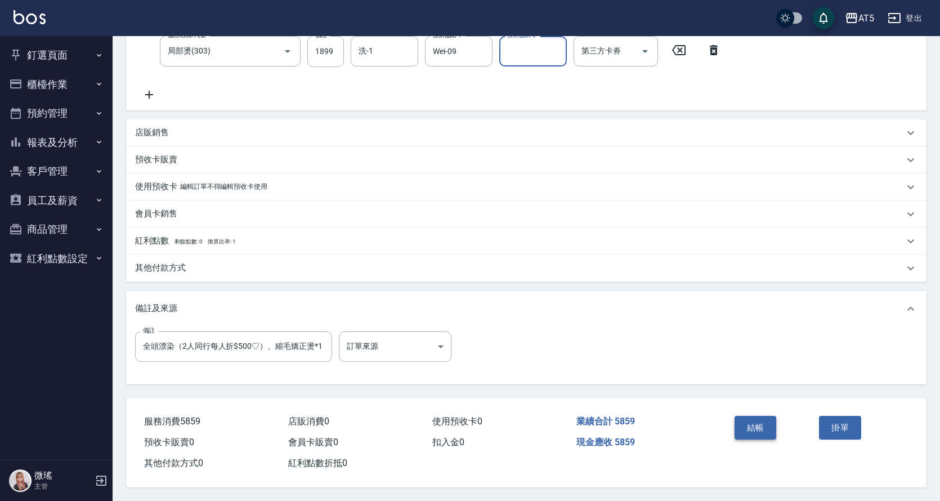
click at [738, 426] on button "結帳" at bounding box center [756, 428] width 42 height 24
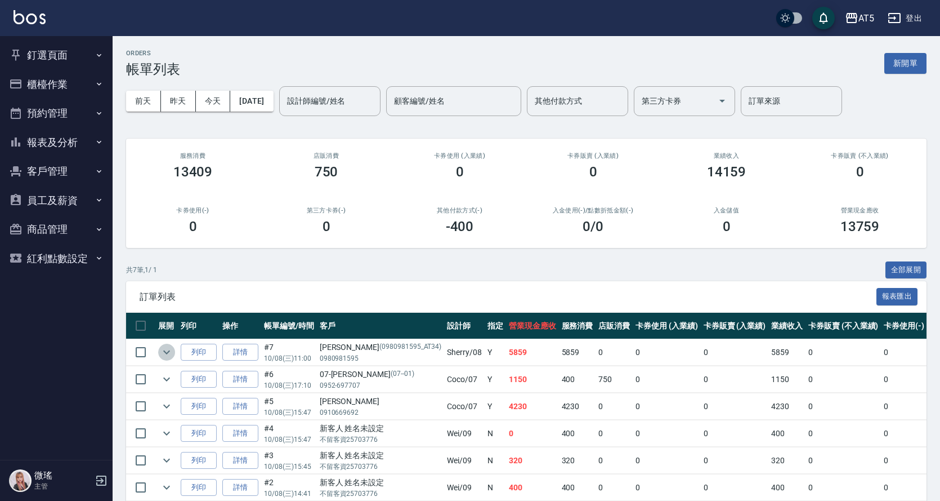
click at [166, 352] on icon "expand row" at bounding box center [166, 352] width 7 height 4
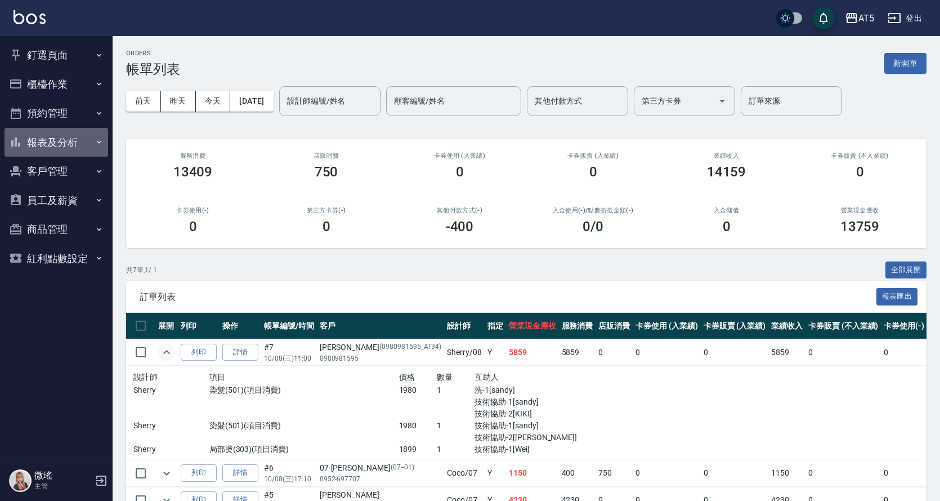
click at [77, 133] on button "報表及分析" at bounding box center [57, 142] width 104 height 29
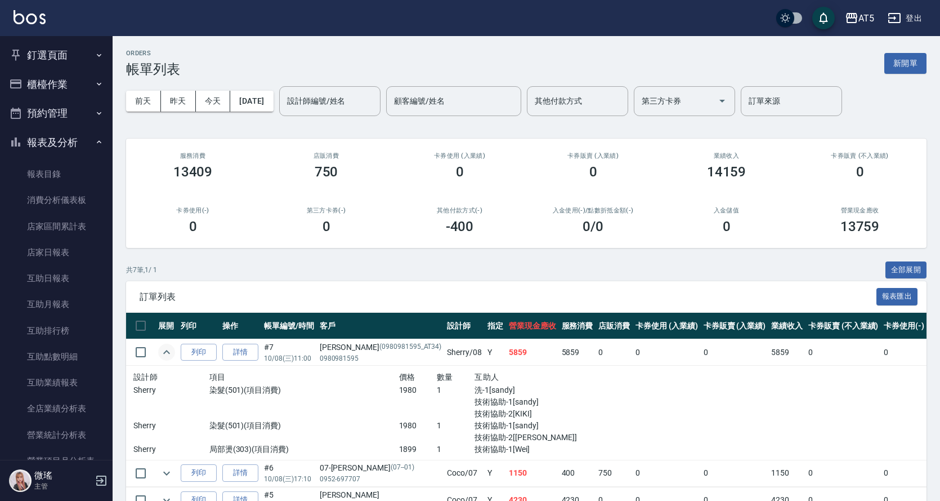
scroll to position [113, 0]
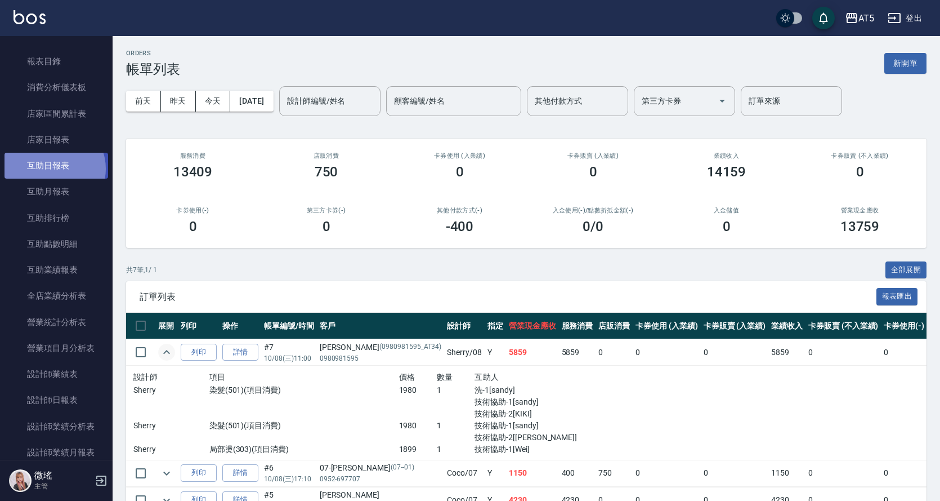
click at [52, 168] on link "互助日報表" at bounding box center [57, 166] width 104 height 26
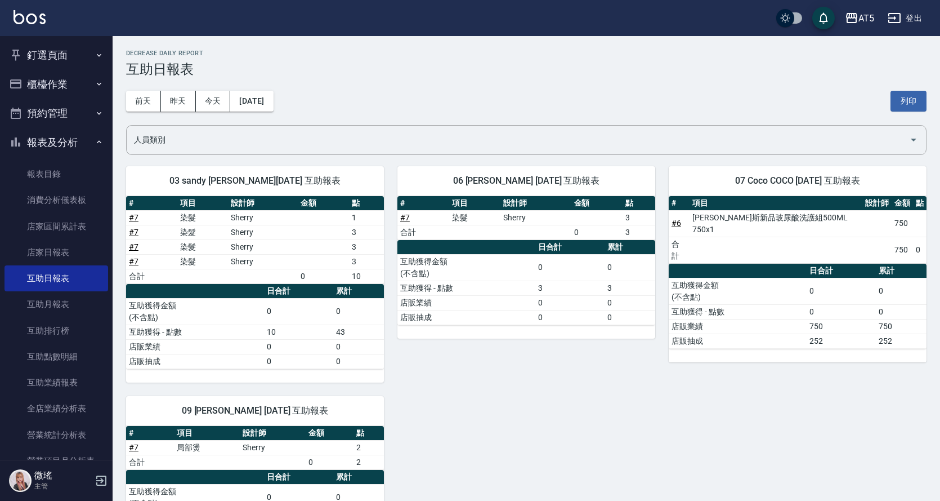
click at [57, 145] on button "報表及分析" at bounding box center [57, 142] width 104 height 29
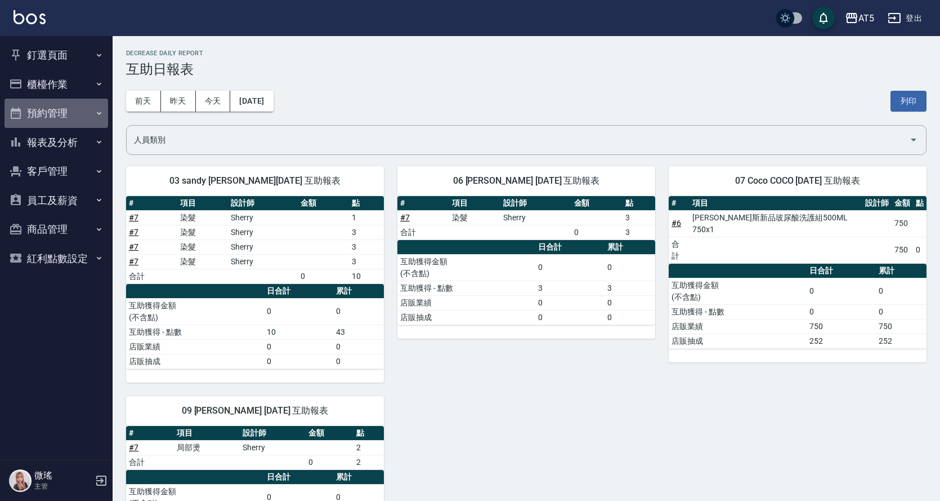
click at [50, 99] on button "預約管理" at bounding box center [57, 113] width 104 height 29
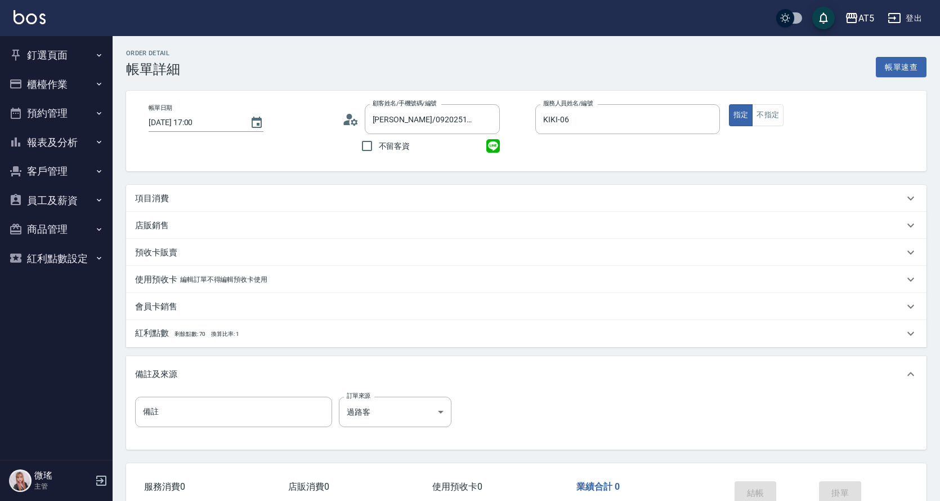
click at [233, 176] on div "Order detail 帳單詳細 帳單速查 帳單日期 [DATE] 17:00 顧客姓名/手機號碼/編號 [PERSON_NAME]/0920251855/…" at bounding box center [527, 301] width 828 height 530
click at [228, 195] on div "項目消費" at bounding box center [519, 199] width 769 height 12
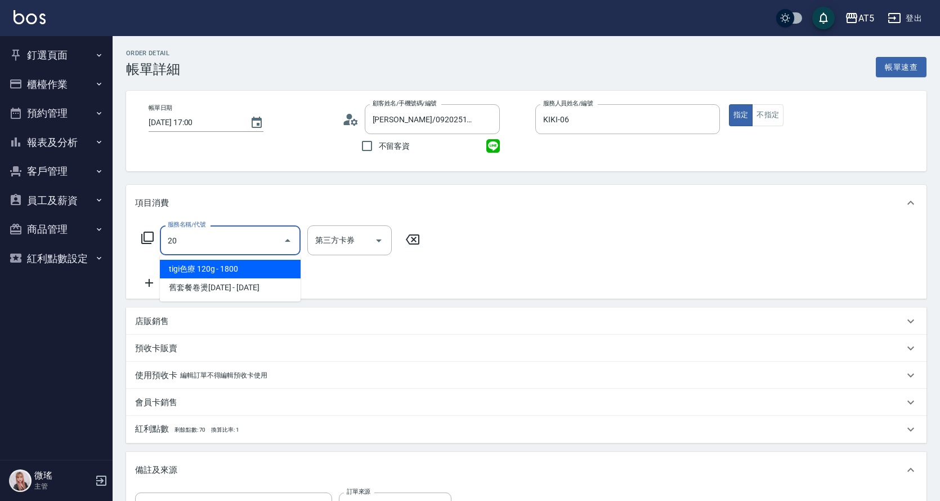
type input "201"
type input "30"
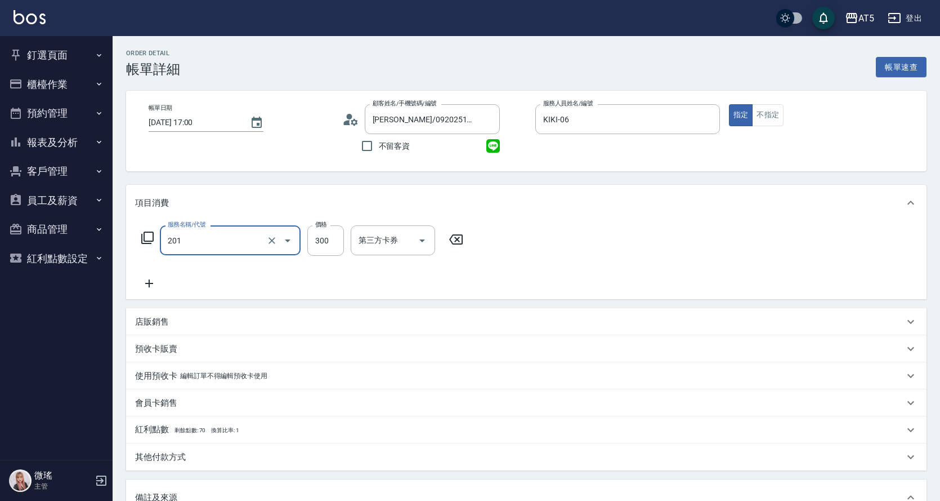
type input "洗髮(201)"
click at [150, 286] on icon at bounding box center [149, 283] width 8 height 8
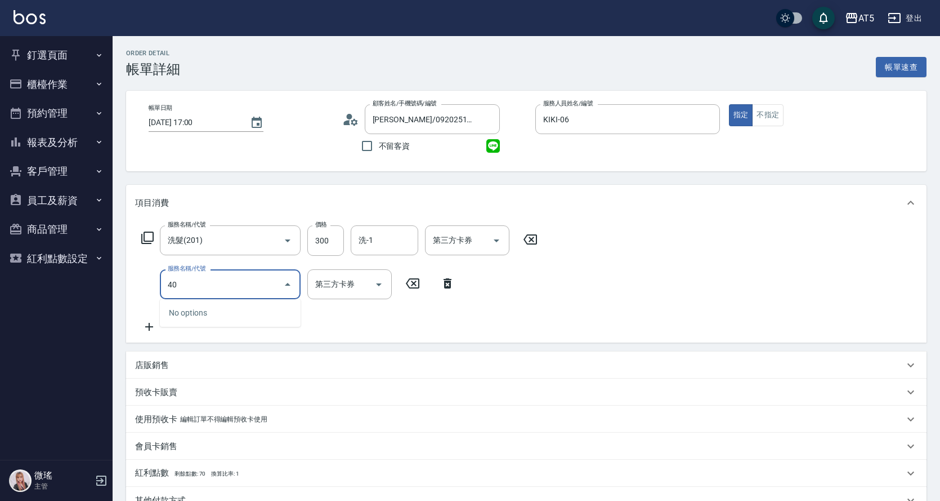
type input "401"
type input "70"
type input "剪髮(401)"
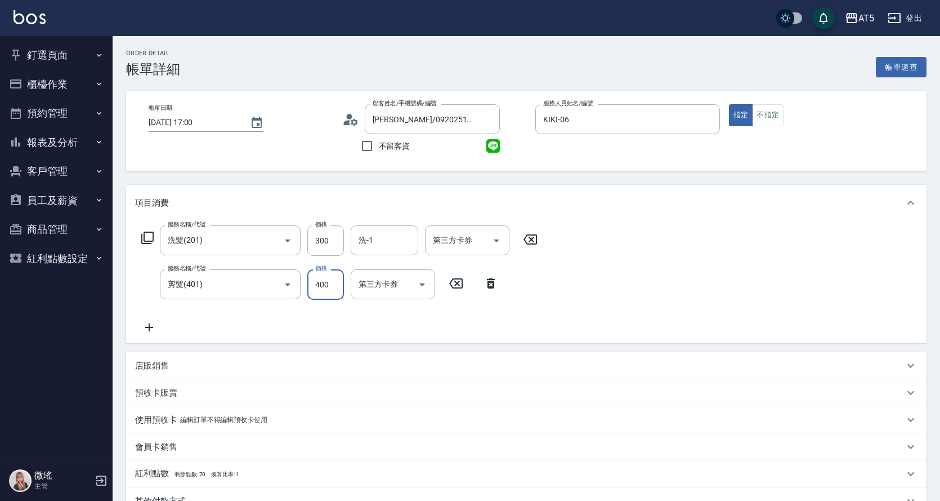
scroll to position [169, 0]
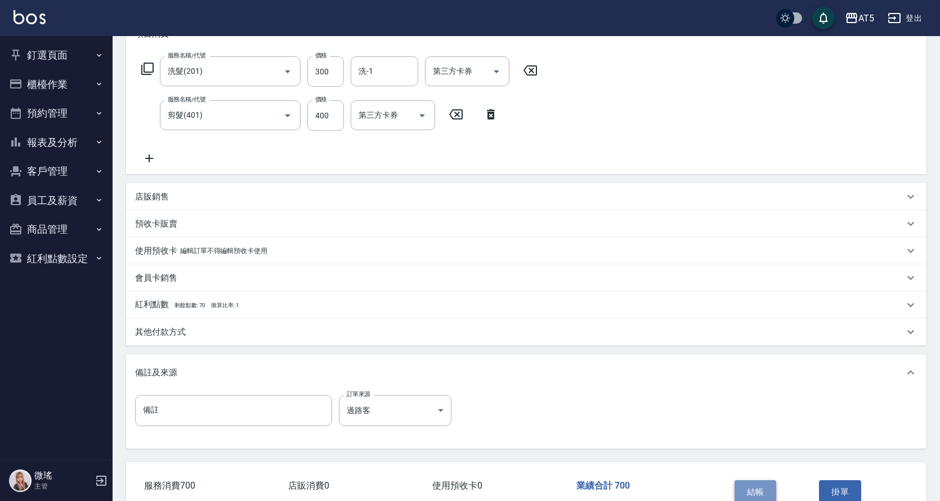
click at [754, 480] on button "結帳" at bounding box center [756, 492] width 42 height 24
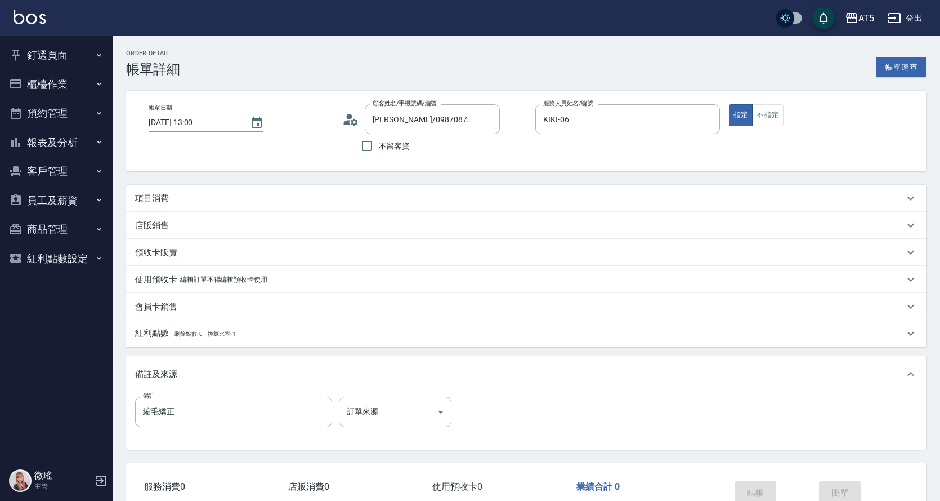
click at [271, 193] on div "項目消費" at bounding box center [519, 199] width 769 height 12
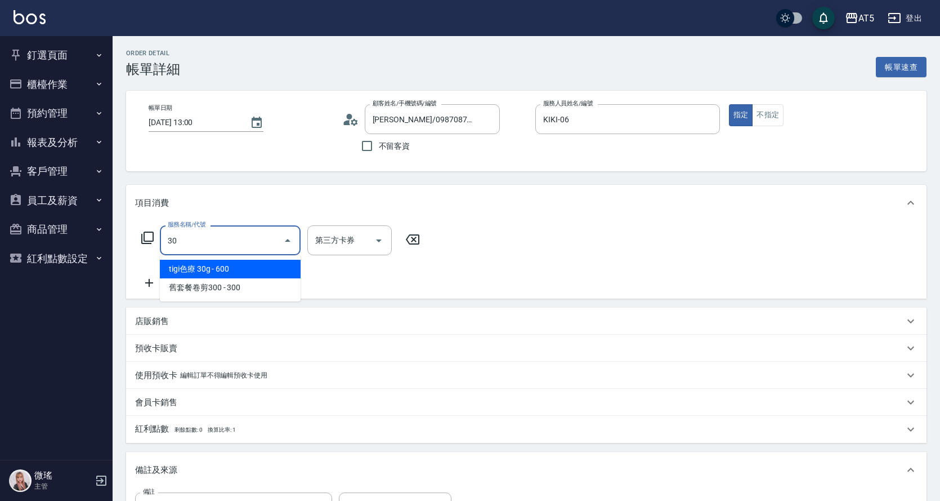
type input "301"
type input "150"
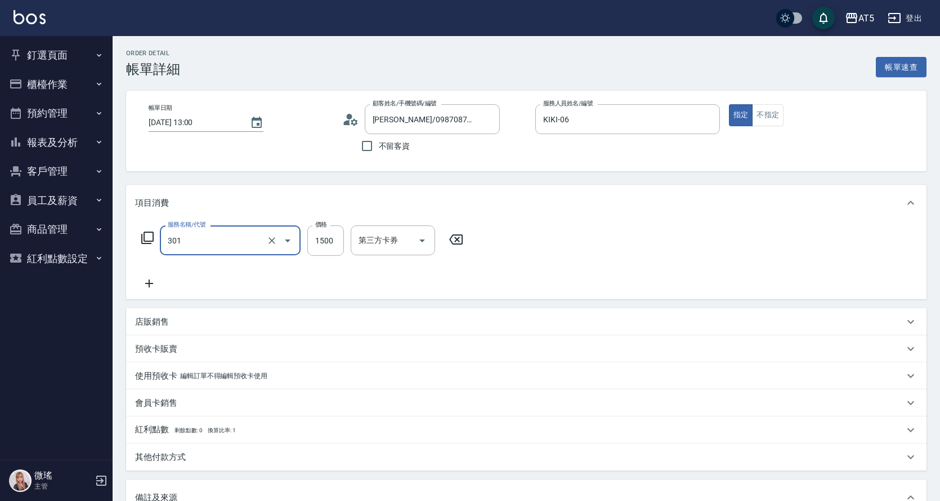
type input "燙髮(301)"
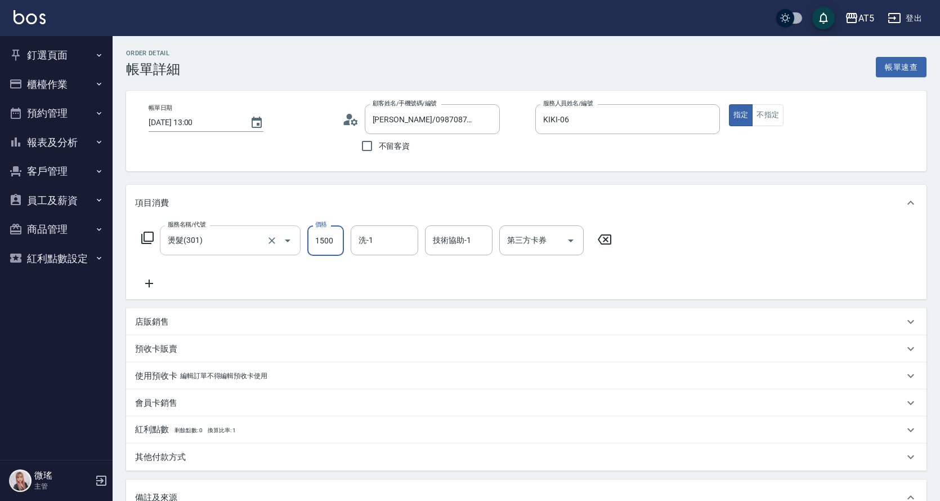
type input "0"
type input "18"
type input "10"
type input "188"
type input "180"
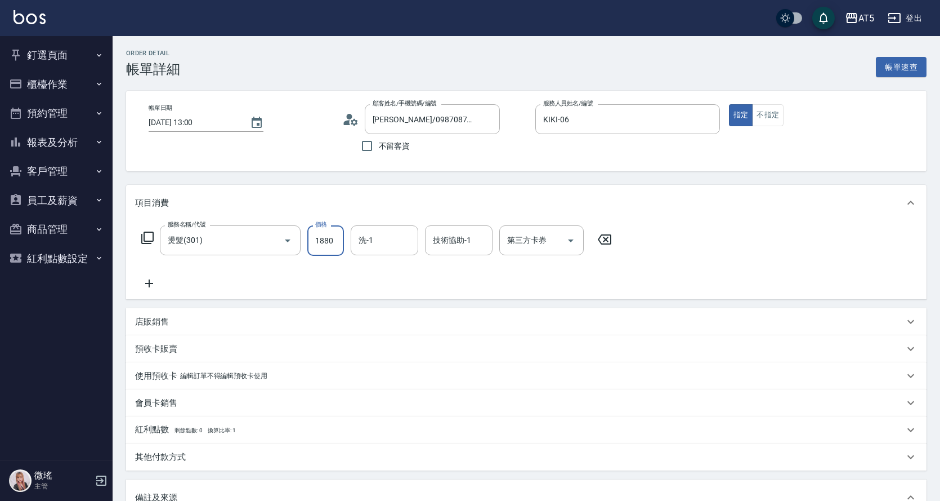
type input "1880"
click at [157, 288] on icon at bounding box center [149, 283] width 28 height 14
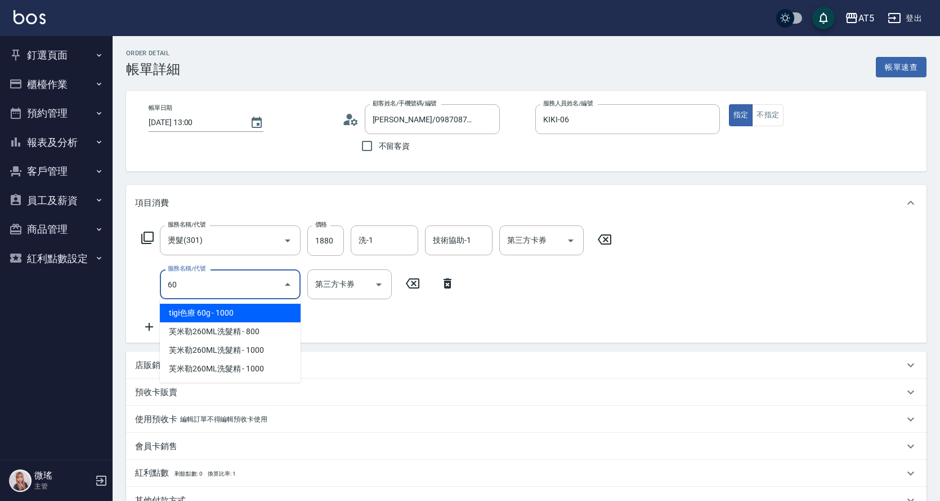
type input "601"
type input "210"
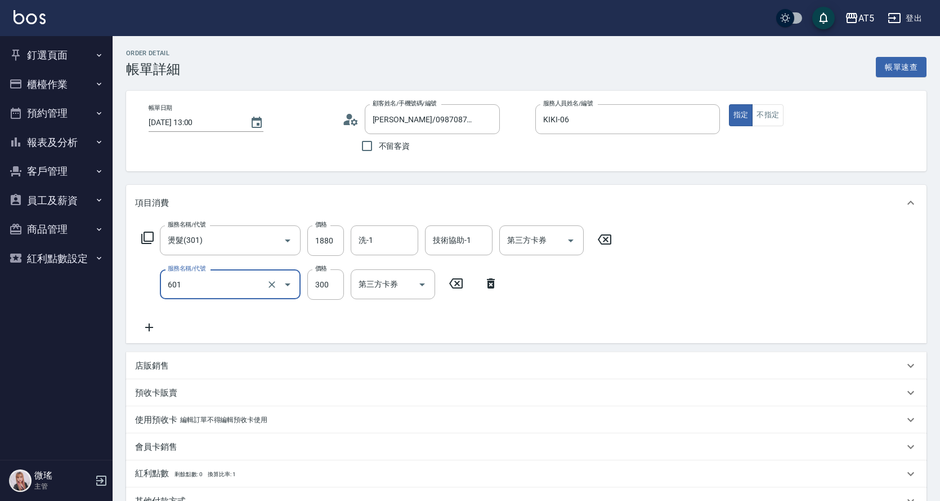
type input "自備護髮(601)"
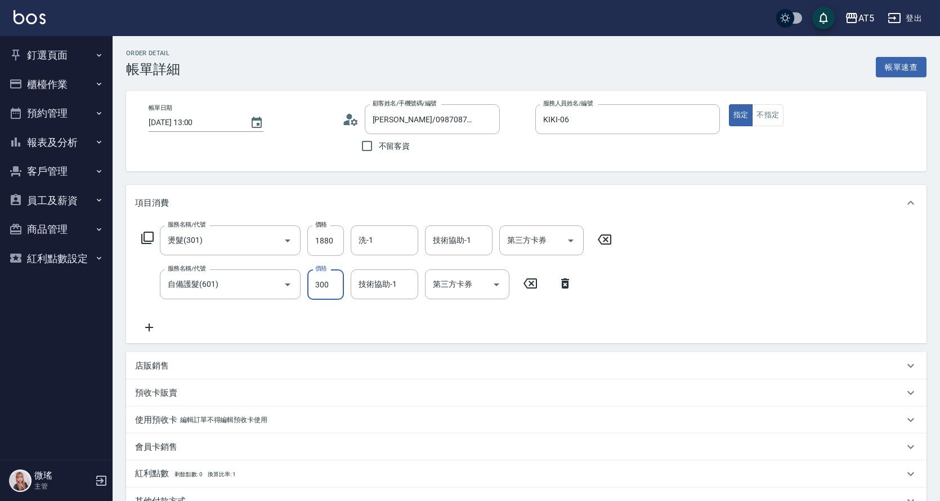
type input "180"
type input "10"
type input "190"
type input "100"
type input "280"
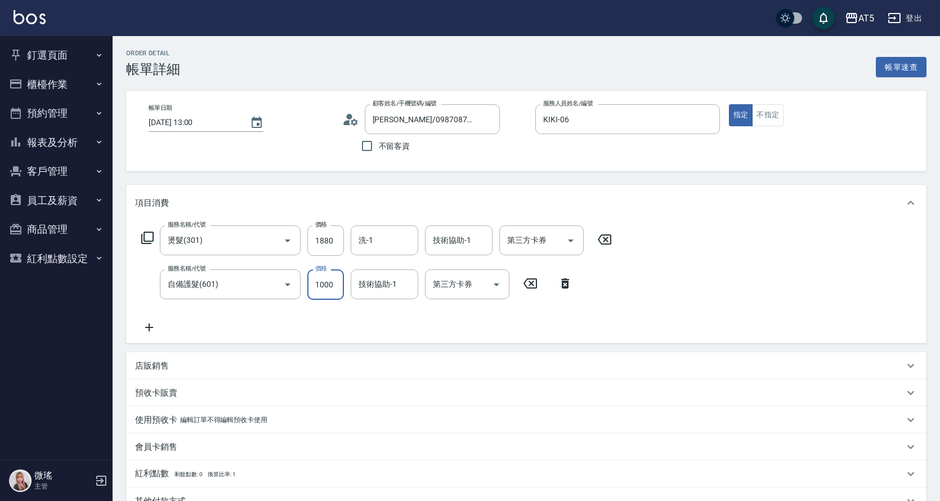
type input "1000"
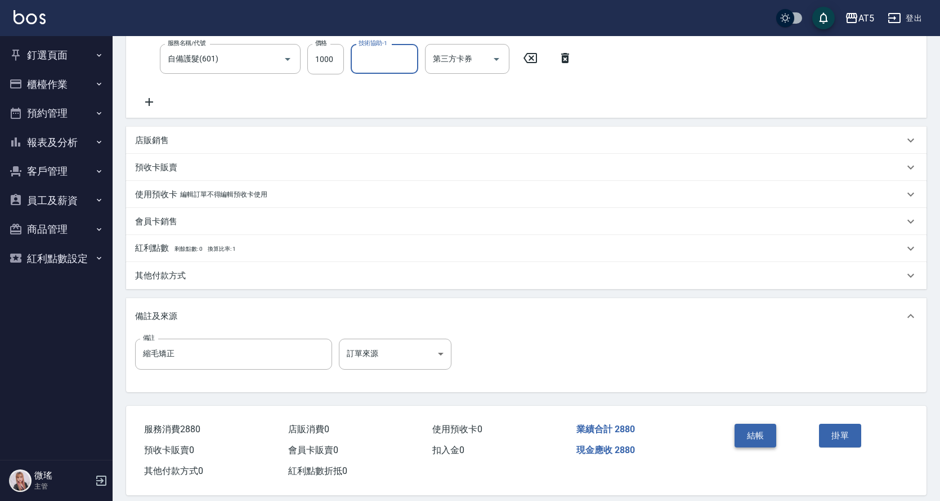
click at [748, 428] on button "結帳" at bounding box center [756, 435] width 42 height 24
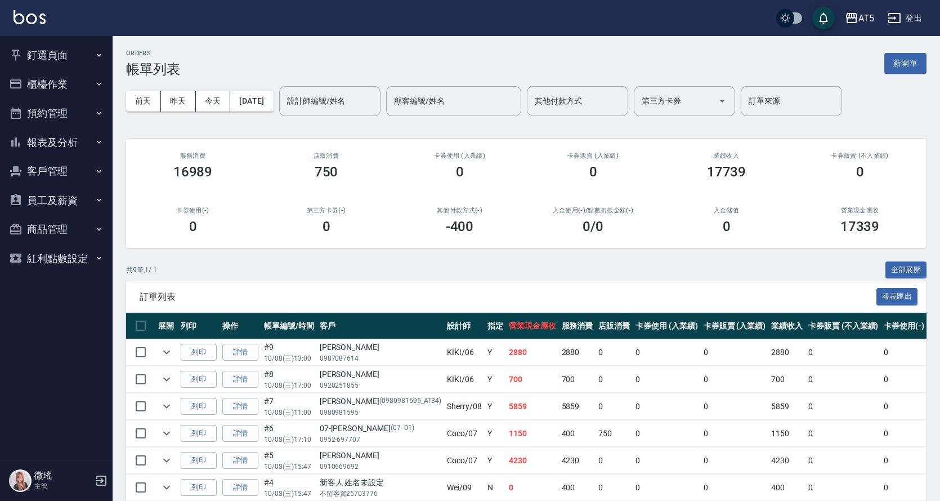
click at [53, 51] on button "釘選頁面" at bounding box center [57, 55] width 104 height 29
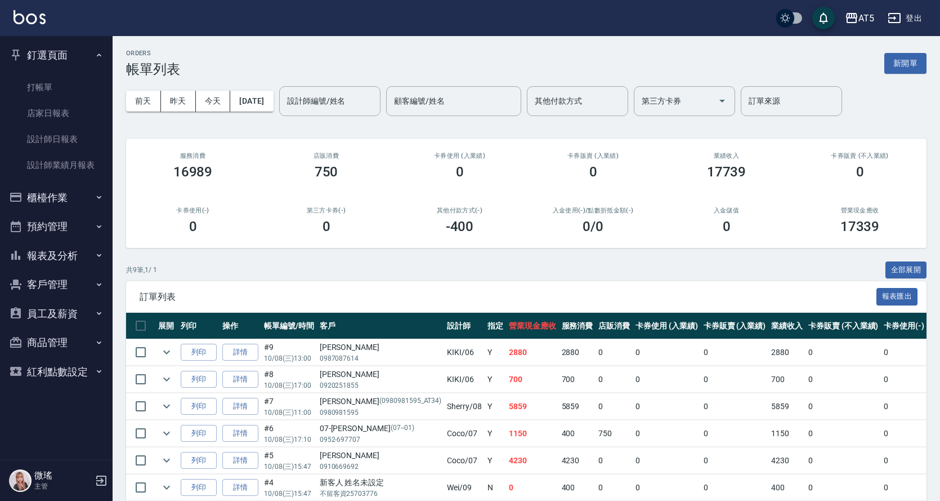
click at [83, 73] on ul "打帳單 店家日報表 設計師日報表 設計師業績月報表" at bounding box center [57, 126] width 104 height 113
click at [37, 89] on link "打帳單" at bounding box center [57, 87] width 104 height 26
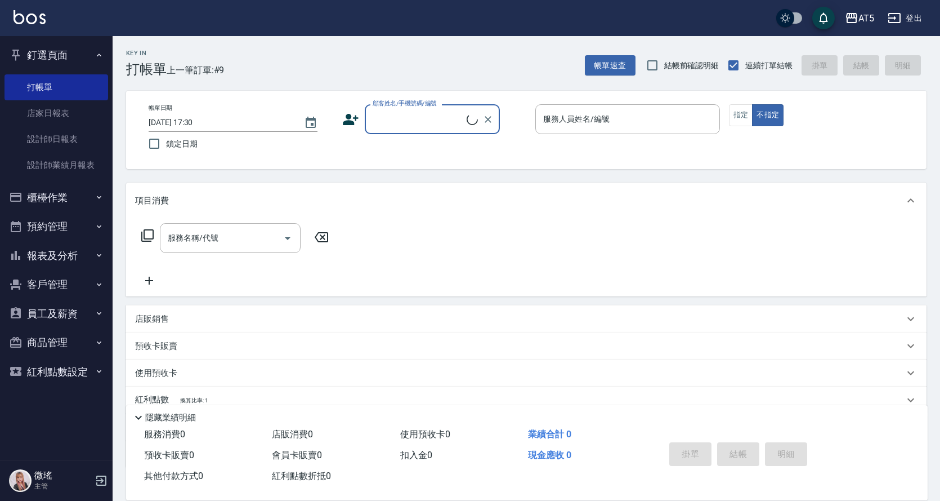
click at [445, 124] on input "顧客姓名/手機號碼/編號" at bounding box center [418, 119] width 97 height 20
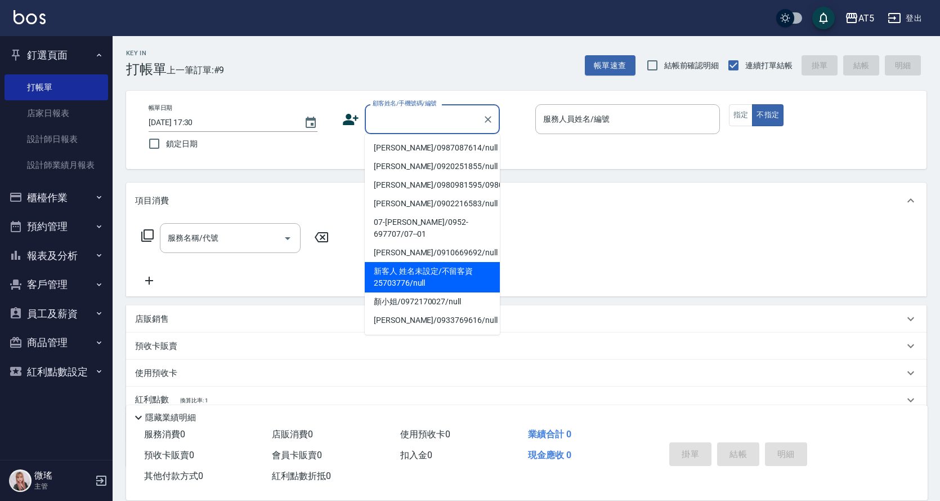
click at [417, 270] on li "新客人 姓名未設定/不留客資25703776/null" at bounding box center [432, 277] width 135 height 30
type input "新客人 姓名未設定/不留客資25703776/null"
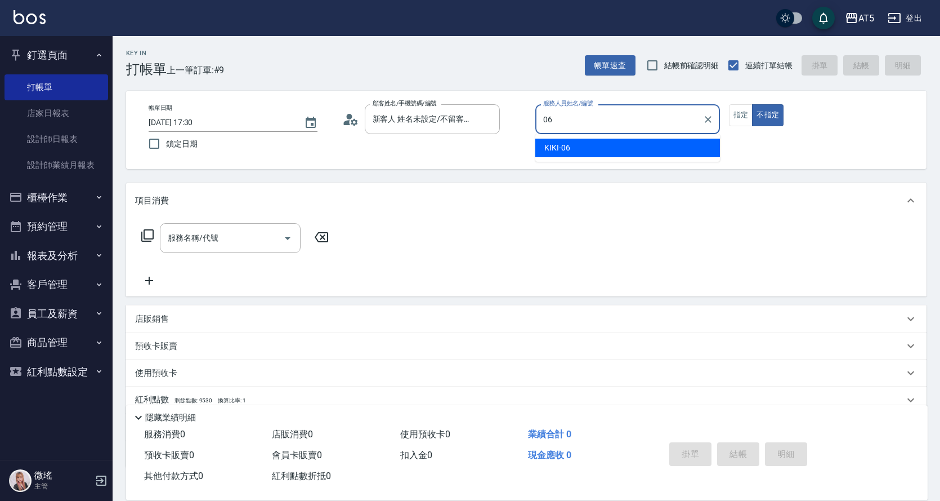
type input "KIKI-06"
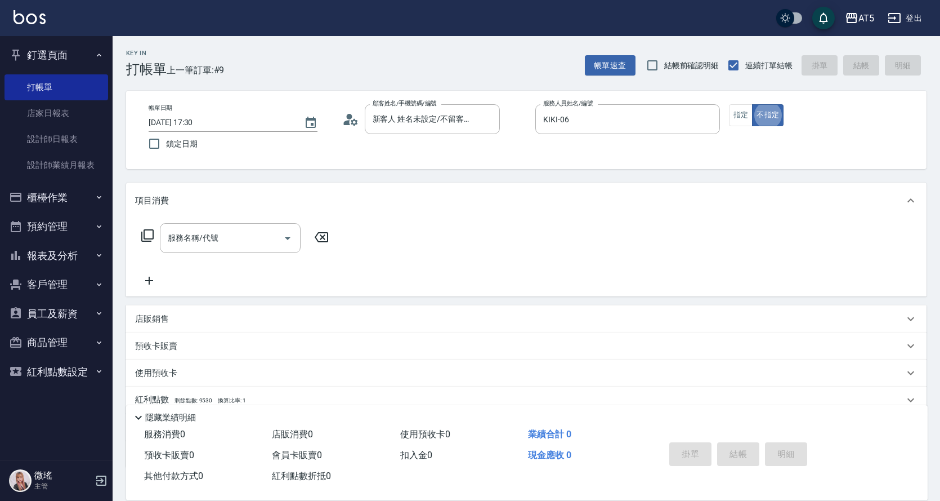
type button "false"
type input "401"
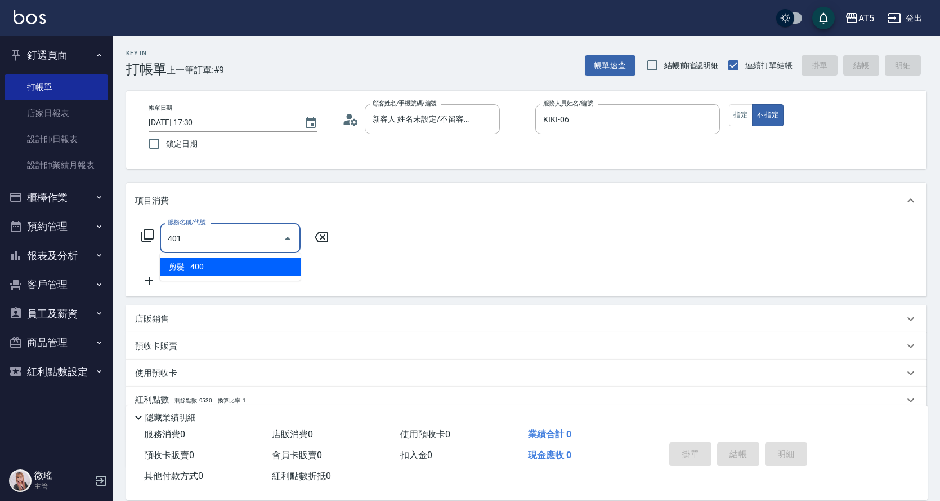
type input "40"
type input "剪髮(401)"
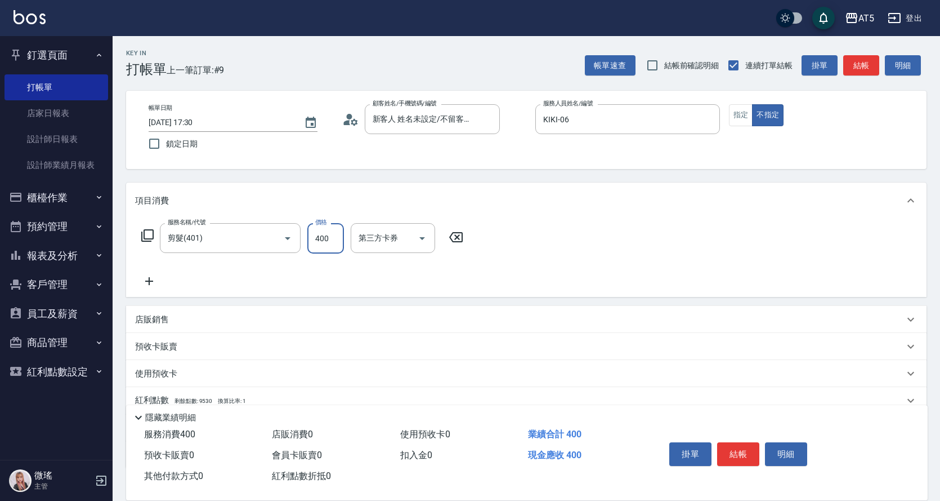
type input "0"
type input "80"
type input "800"
click at [745, 123] on button "指定" at bounding box center [741, 115] width 24 height 22
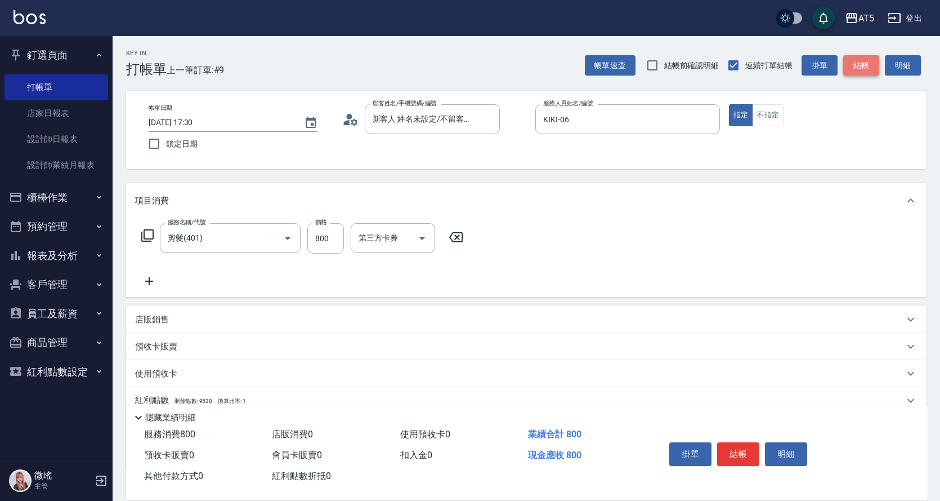
click at [863, 61] on button "結帳" at bounding box center [861, 65] width 36 height 21
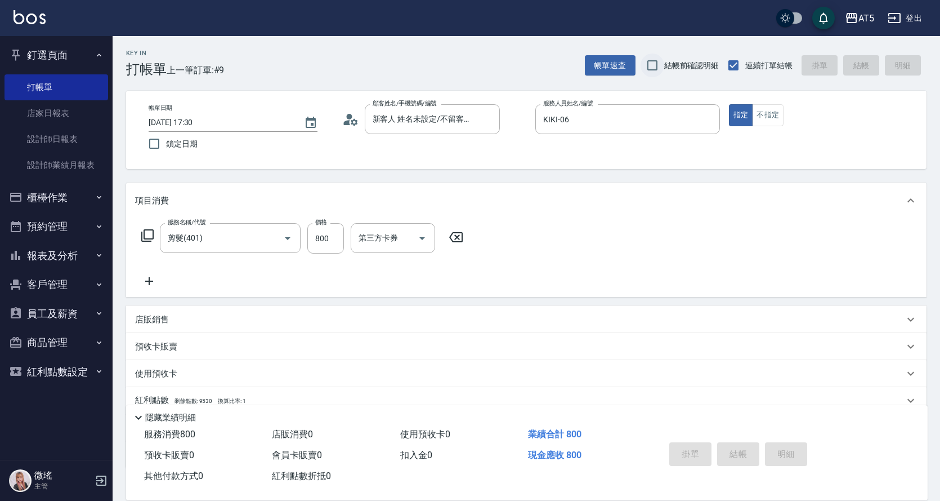
type input "0"
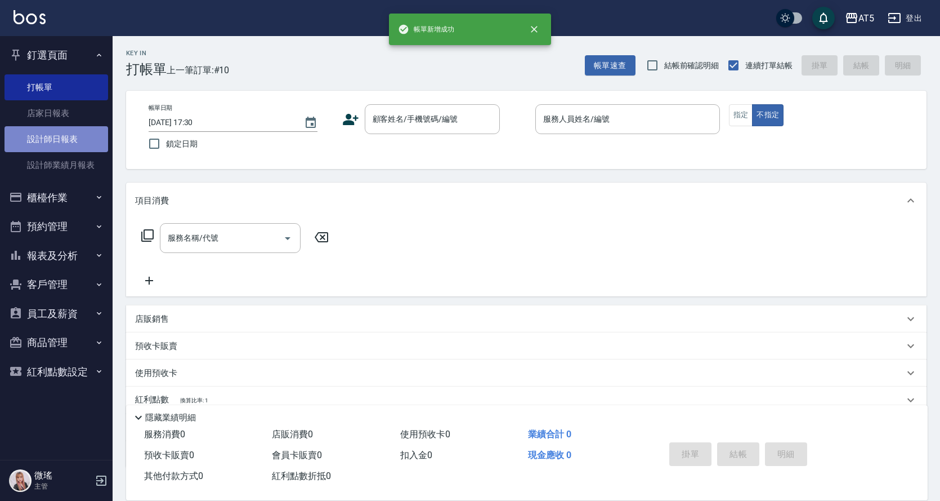
click at [50, 136] on link "設計師日報表" at bounding box center [57, 139] width 104 height 26
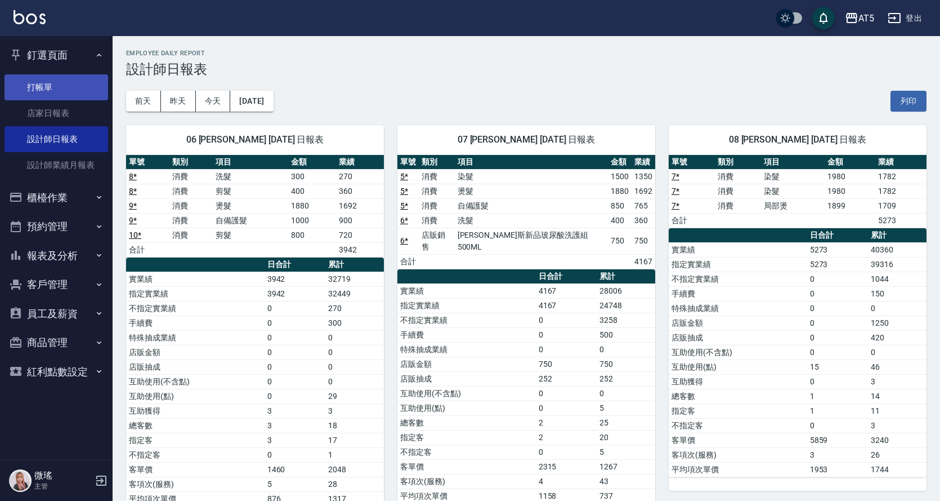
click at [50, 94] on link "打帳單" at bounding box center [57, 87] width 104 height 26
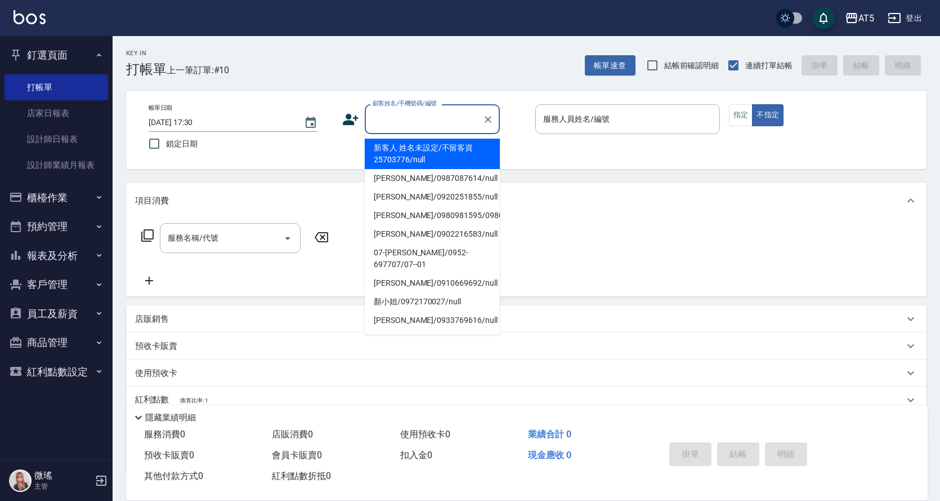
click at [388, 115] on input "顧客姓名/手機號碼/編號" at bounding box center [424, 119] width 108 height 20
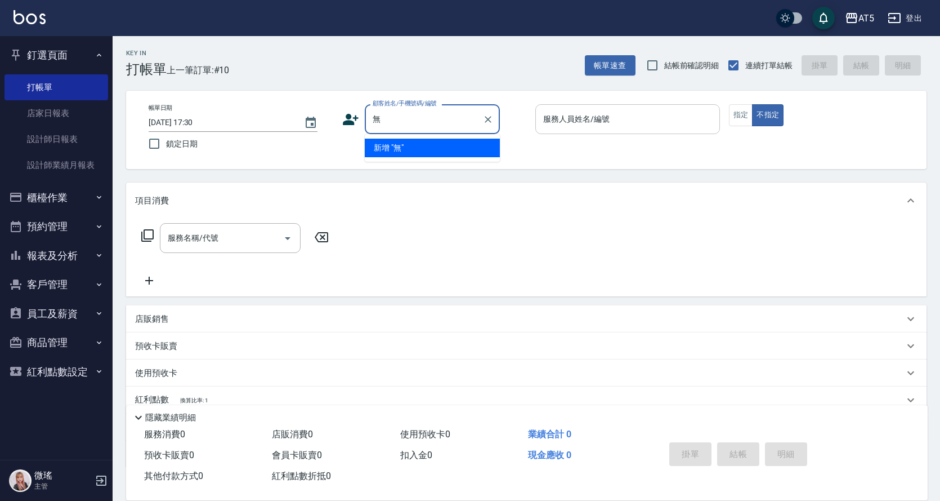
type input "無"
click at [557, 120] on div "服務人員姓名/編號 服務人員姓名/編號" at bounding box center [627, 119] width 185 height 30
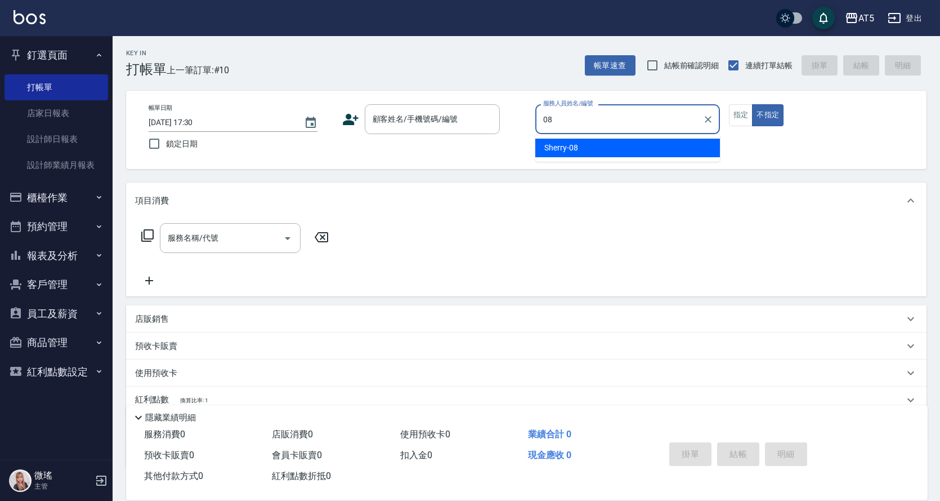
type input "Sherry-08"
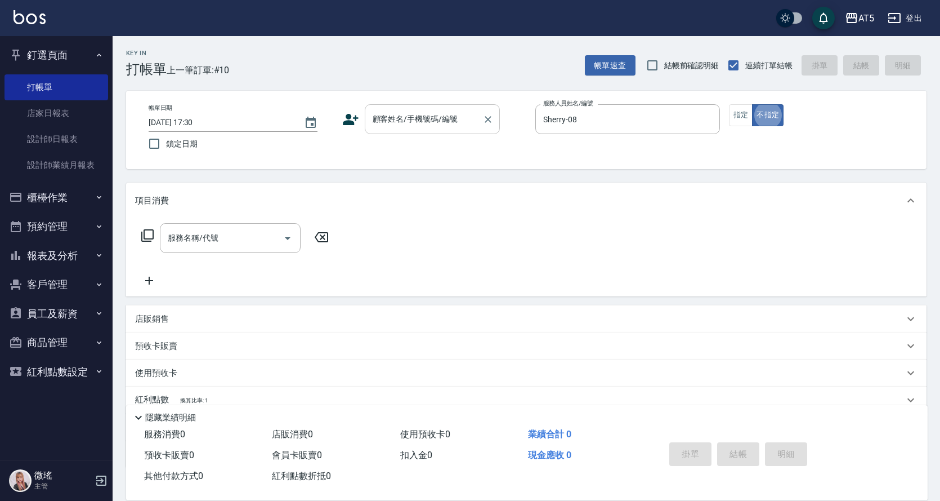
type button "false"
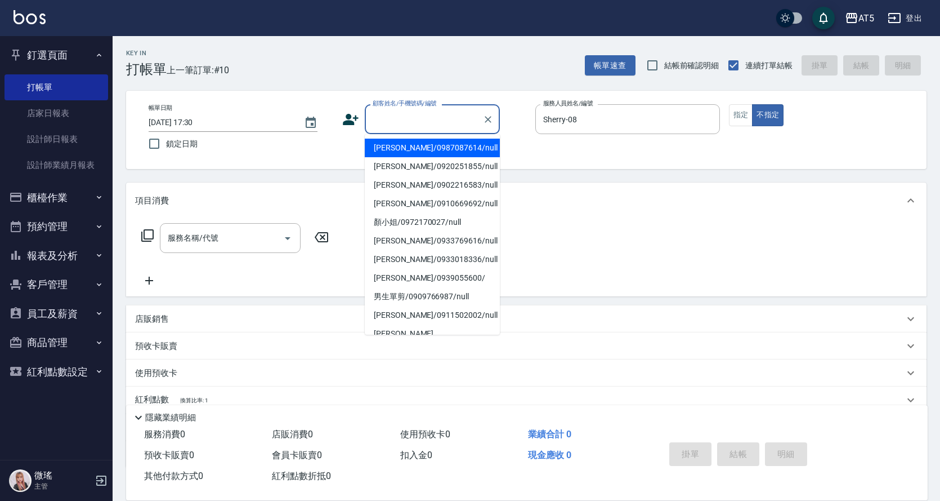
click at [410, 113] on div "顧客姓名/手機號碼/編號 顧客姓名/手機號碼/編號" at bounding box center [432, 119] width 135 height 30
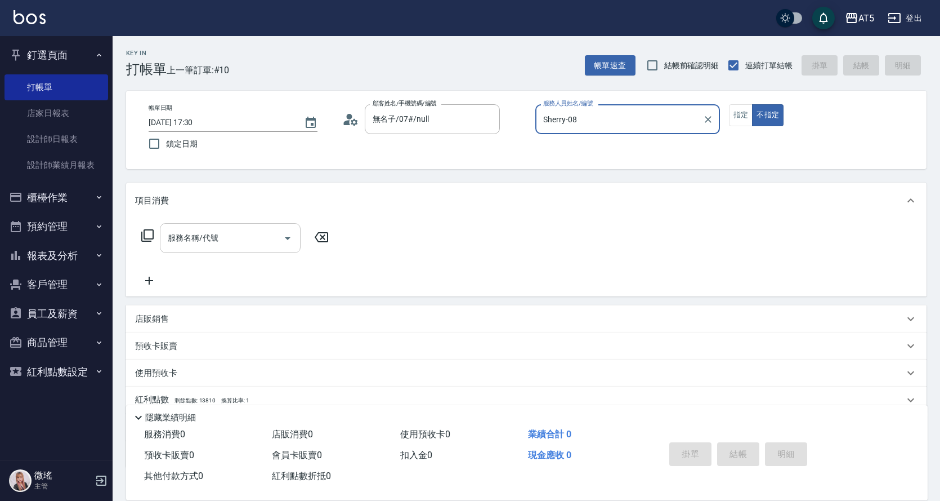
click at [258, 230] on input "服務名稱/代號" at bounding box center [222, 238] width 114 height 20
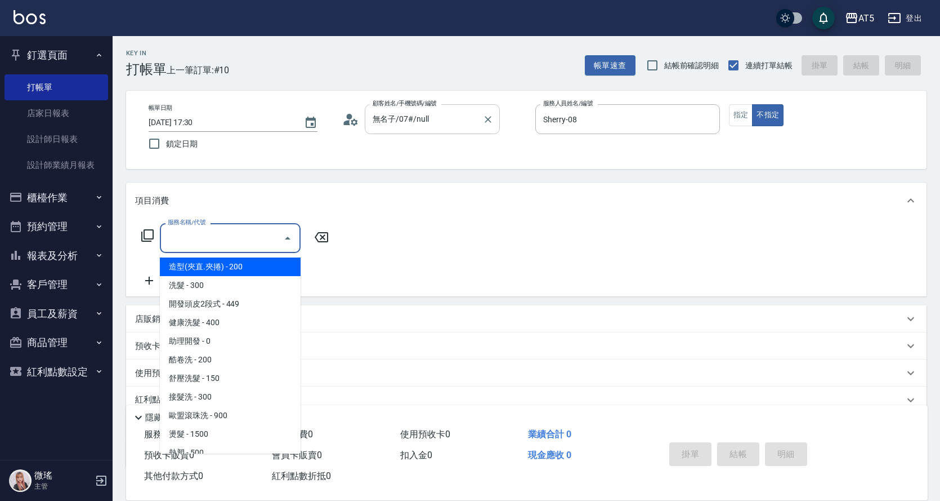
click at [459, 124] on input "無名子/07#/null" at bounding box center [424, 119] width 108 height 20
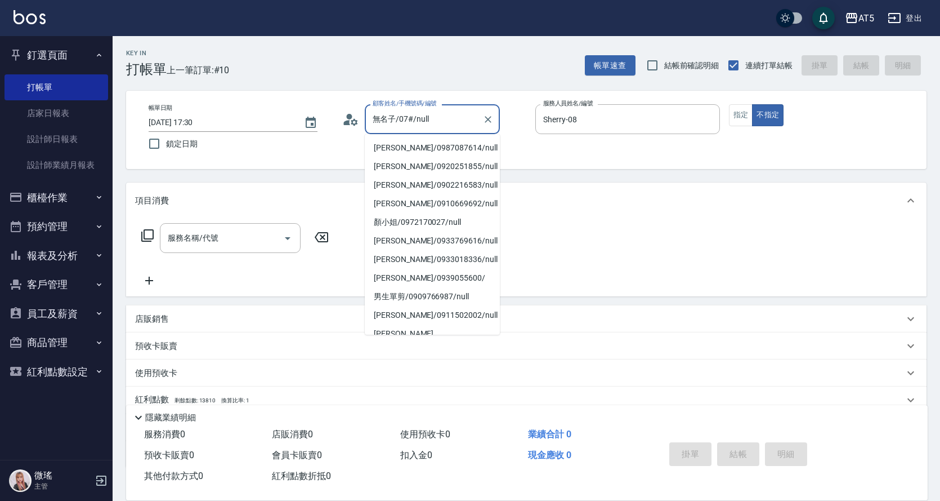
scroll to position [27, 0]
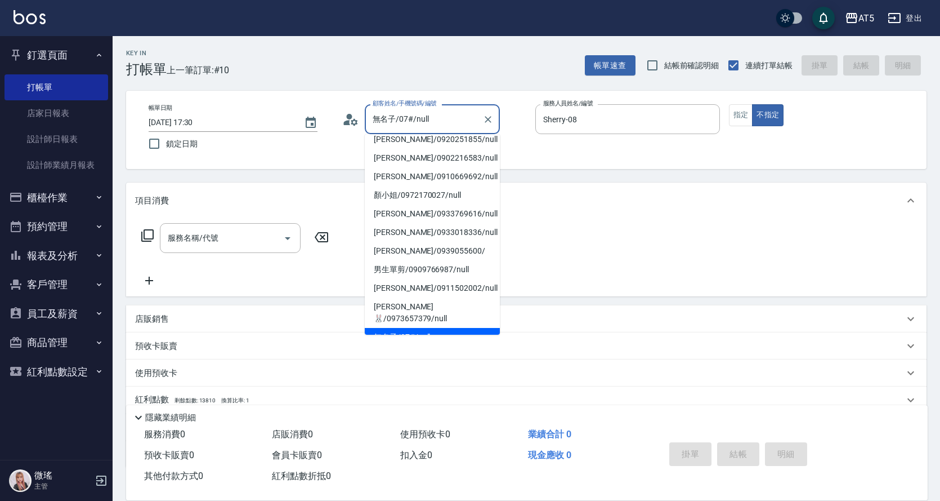
drag, startPoint x: 459, startPoint y: 124, endPoint x: 382, endPoint y: 123, distance: 76.6
click at [382, 123] on input "無名子/07#/null" at bounding box center [424, 119] width 108 height 20
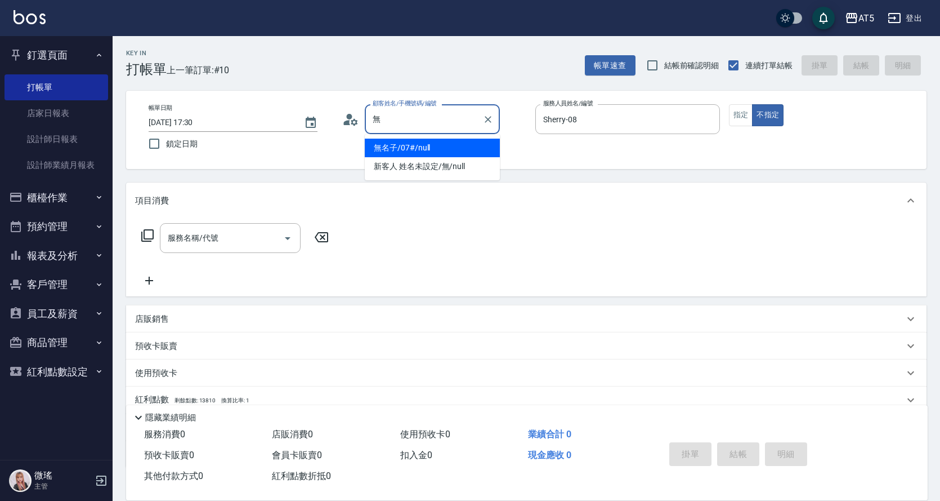
scroll to position [0, 0]
click at [388, 126] on input "無" at bounding box center [424, 119] width 108 height 20
click at [409, 162] on li "新客人 姓名未設定/無/null" at bounding box center [432, 166] width 135 height 19
type input "新客人 姓名未設定/無/null"
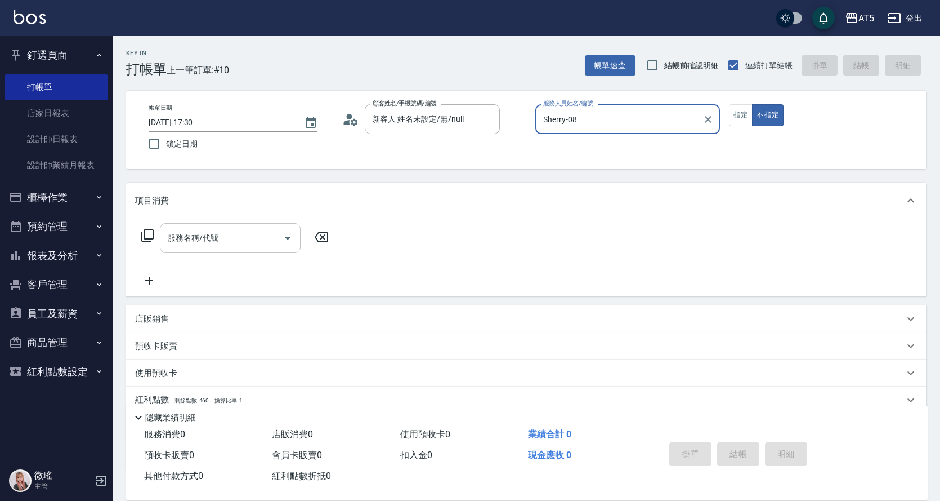
click at [244, 227] on div "服務名稱/代號" at bounding box center [230, 238] width 141 height 30
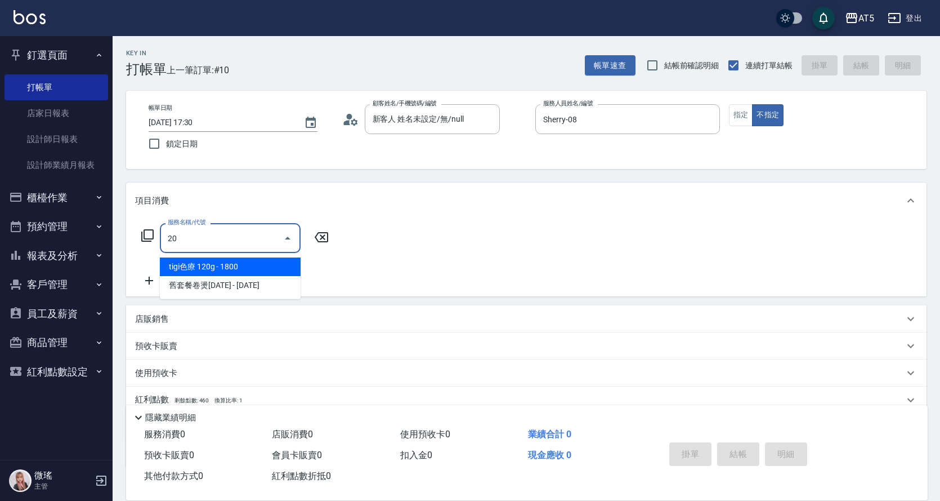
type input "201"
type input "30"
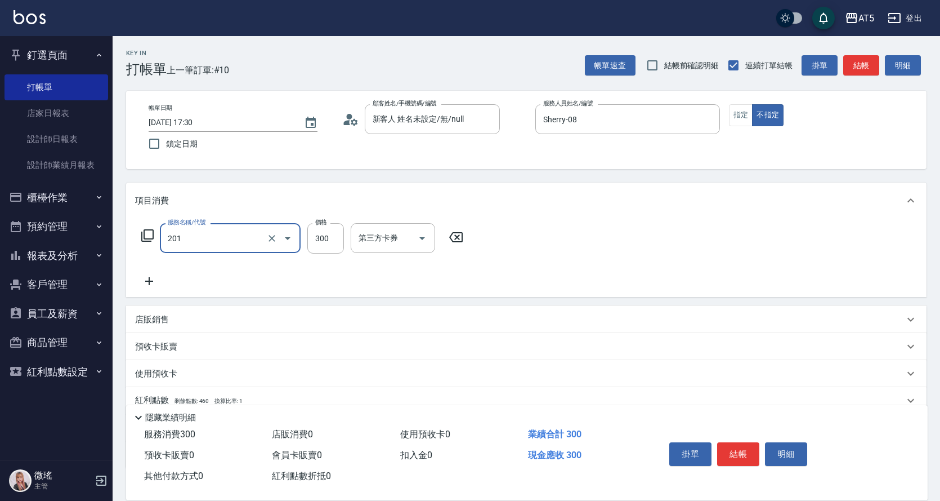
type input "洗髮(201)"
type input "sandy-03"
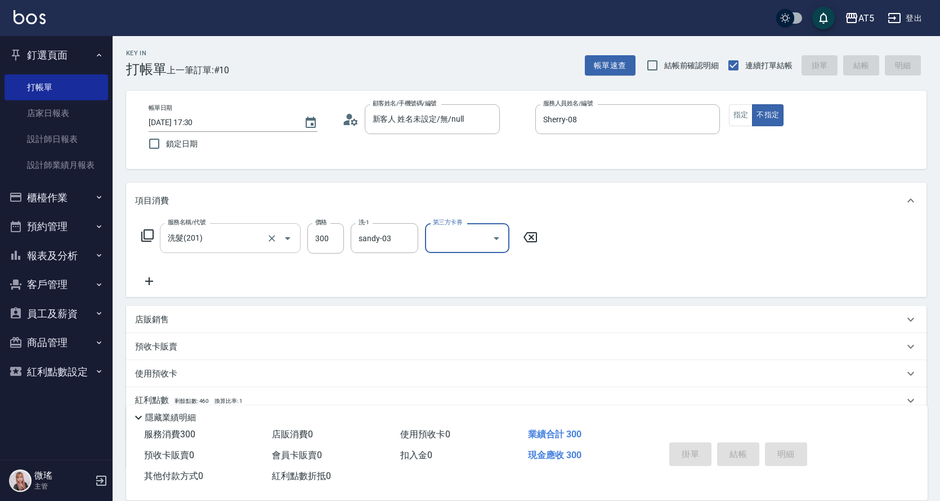
type input "2025/10/08 17:40"
type input "0"
